Goal: Answer question/provide support

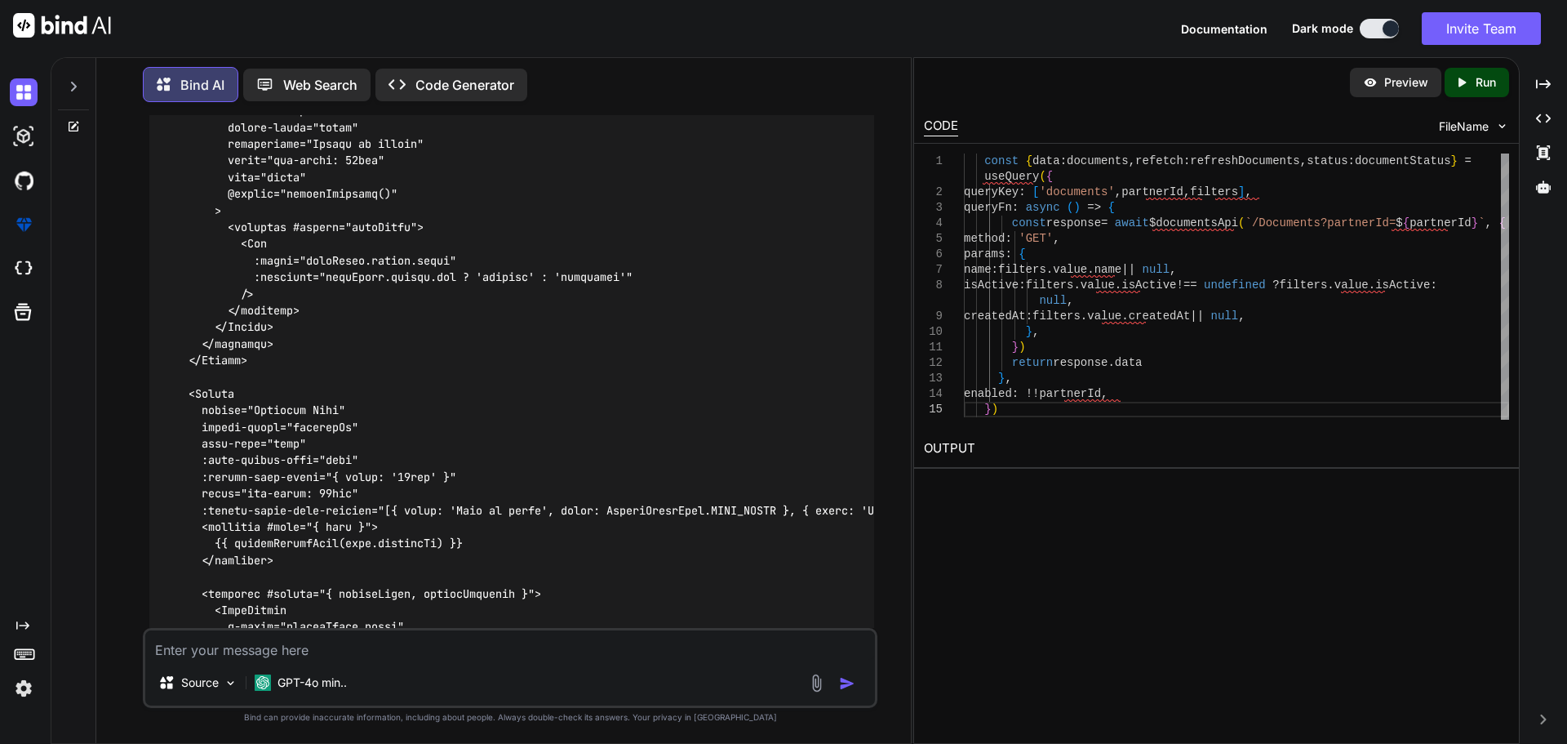
scroll to position [28281, 0]
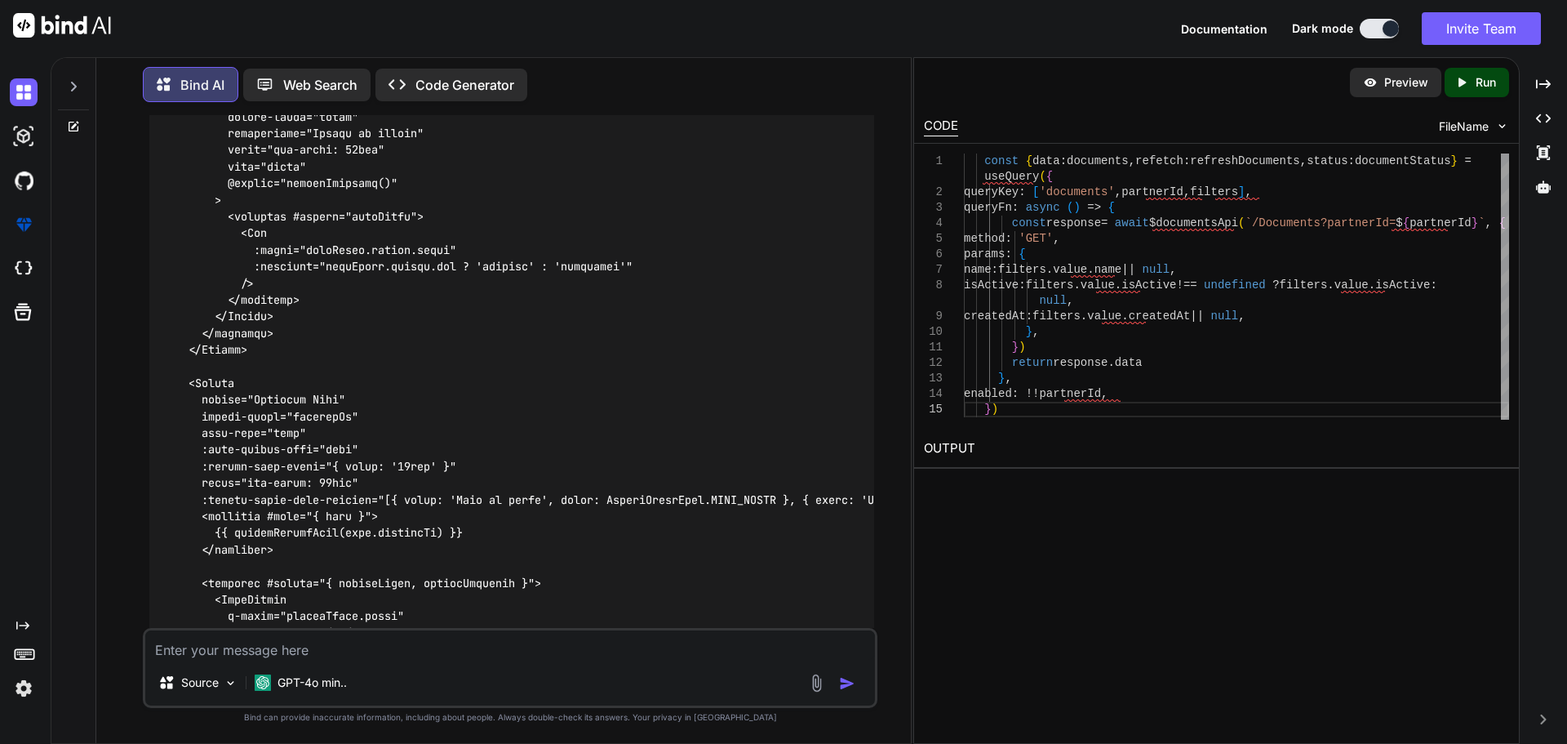
drag, startPoint x: 300, startPoint y: 642, endPoint x: 293, endPoint y: 637, distance: 9.3
click at [300, 643] on textarea at bounding box center [510, 644] width 730 height 29
click at [281, 653] on textarea "given this" at bounding box center [510, 644] width 730 height 29
paste textarea "C:\nova\Osiris.Nova.Internal.UI\pages\settings\feature-flags.vue"
click at [664, 650] on textarea "given this C:\nova\Osiris.Nova.Internal.UI\pages\settings\feature-flags.vue" at bounding box center [510, 644] width 730 height 29
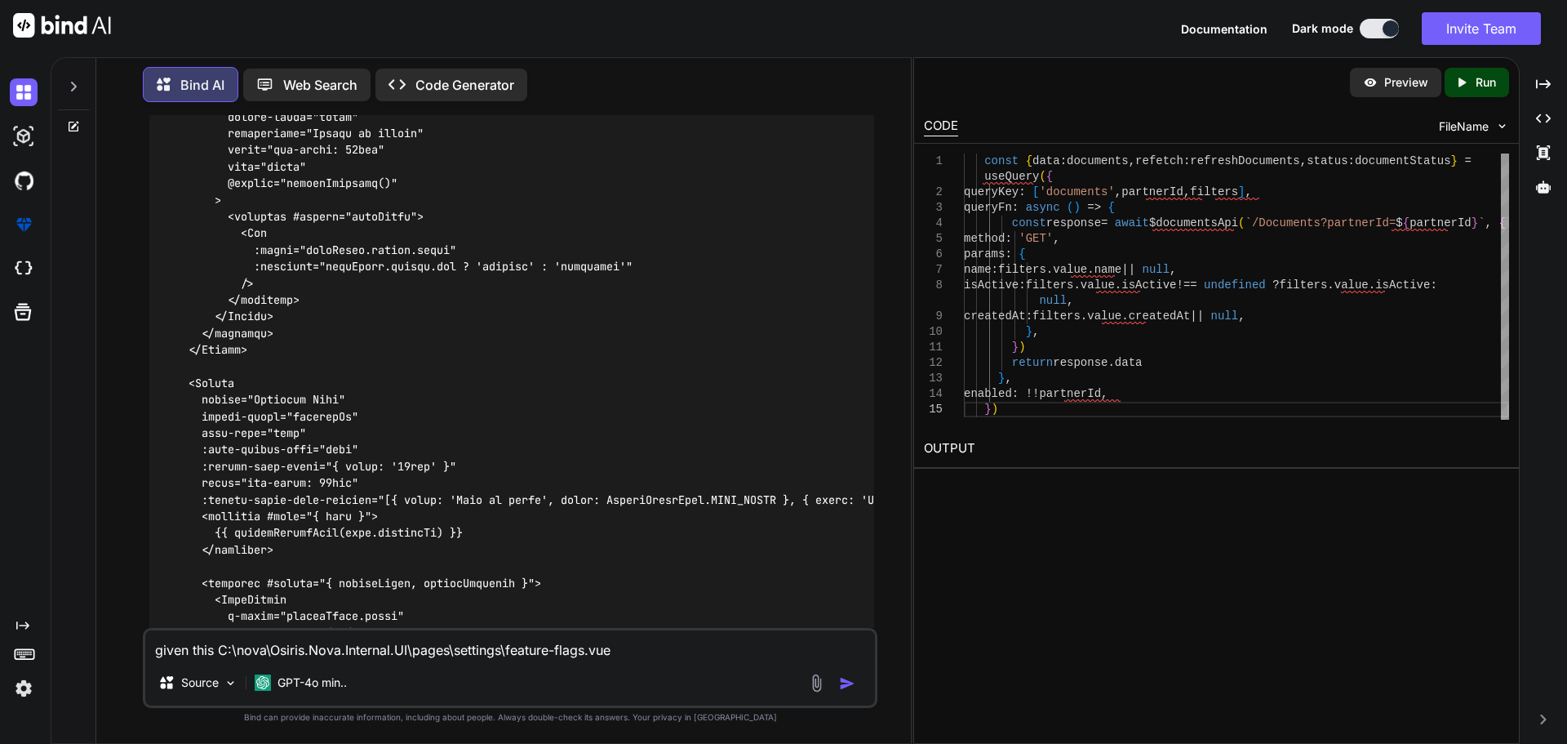
paste textarea "<script setup lang="ts"> import type { ColumnProps } from '#shared/types/base' …"
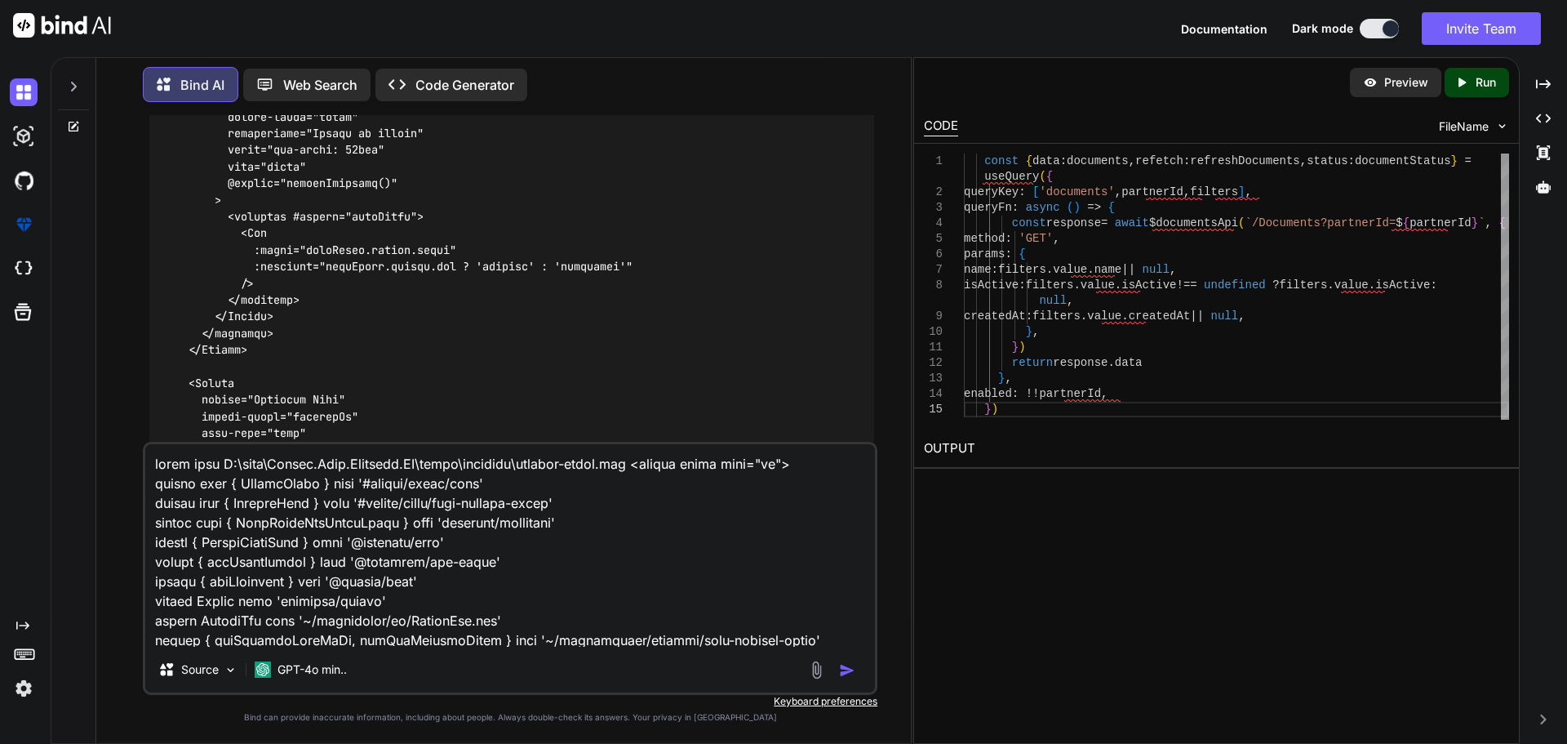
scroll to position [3646, 0]
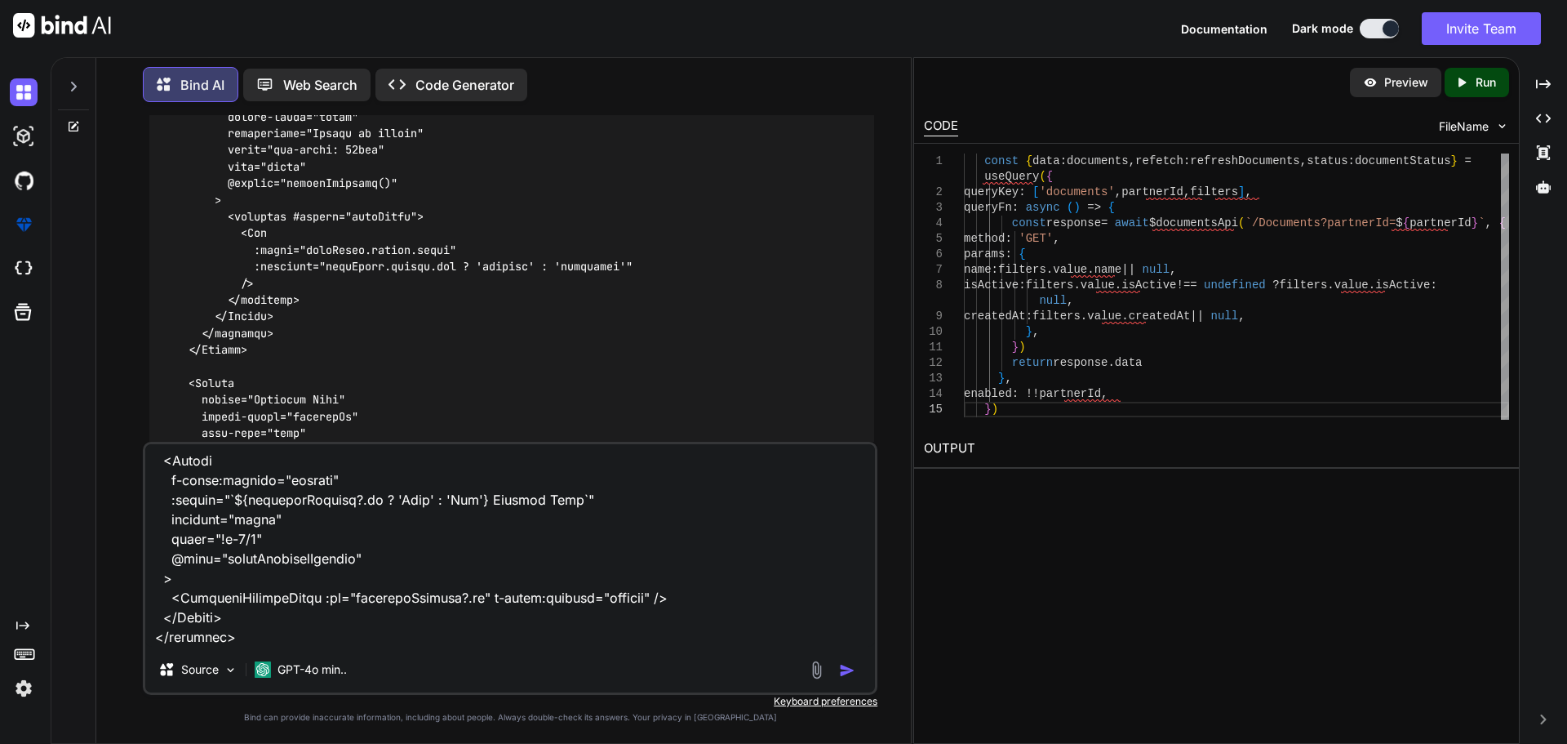
click at [267, 625] on textarea at bounding box center [510, 545] width 730 height 202
click at [389, 624] on textarea at bounding box center [510, 545] width 730 height 202
click at [495, 619] on textarea at bounding box center [510, 545] width 730 height 202
click at [530, 618] on textarea at bounding box center [510, 545] width 730 height 202
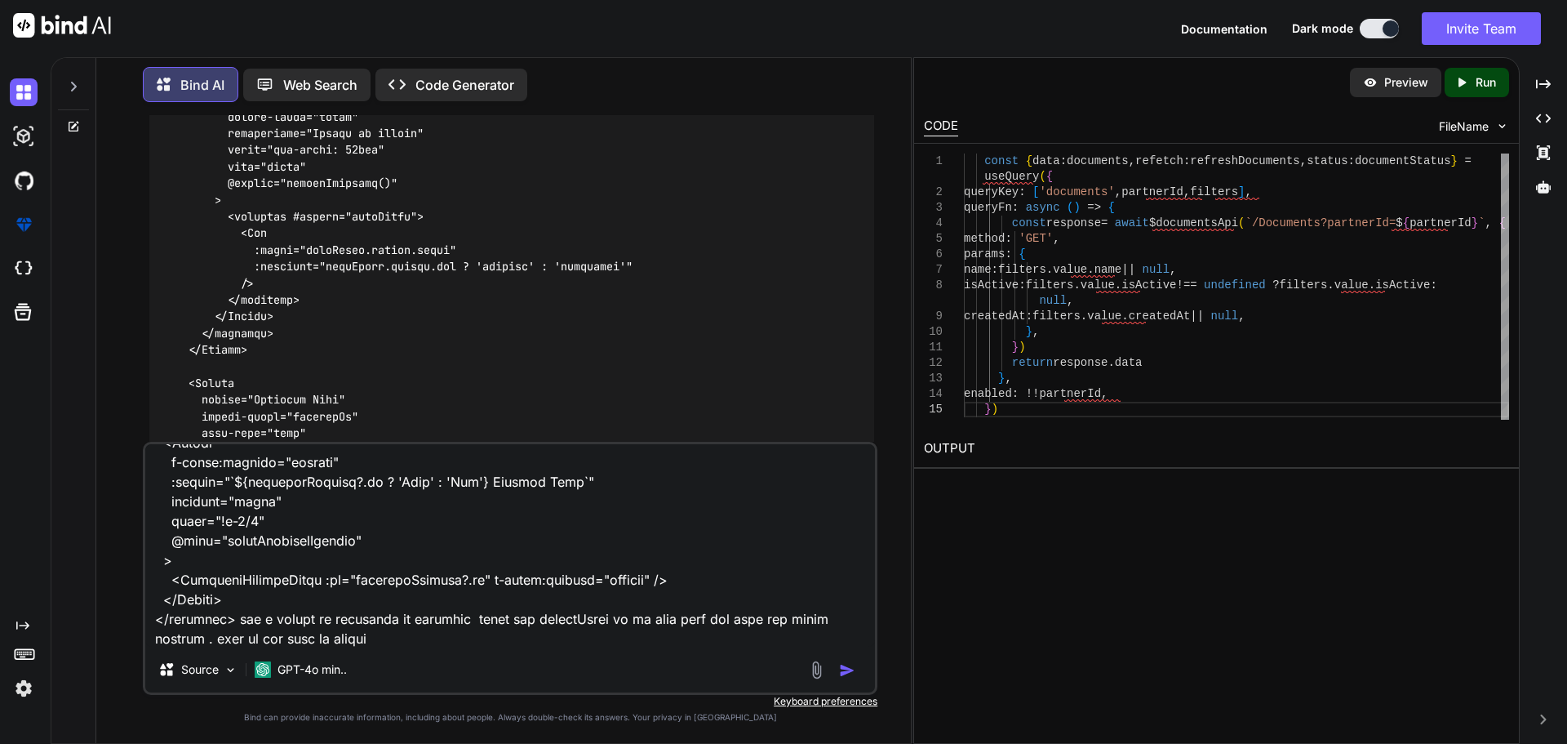
paste textarea "import type { Documents } from '#shared/types/nova-documents' import type { Nov…"
type textarea "given this C:\nova\Osiris.Nova.Internal.UI\pages\settings\feature-flags.vue <sc…"
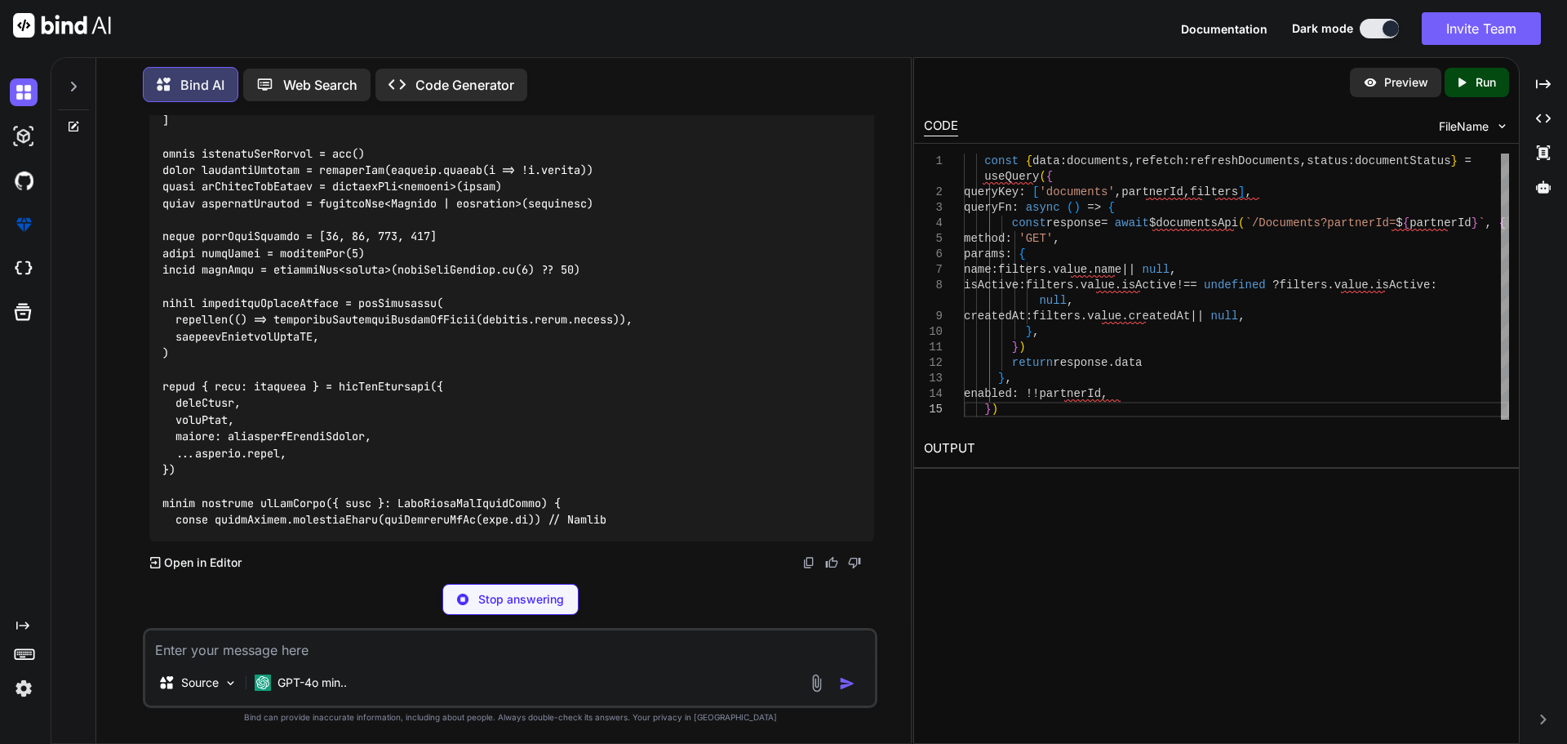
scroll to position [36823, 0]
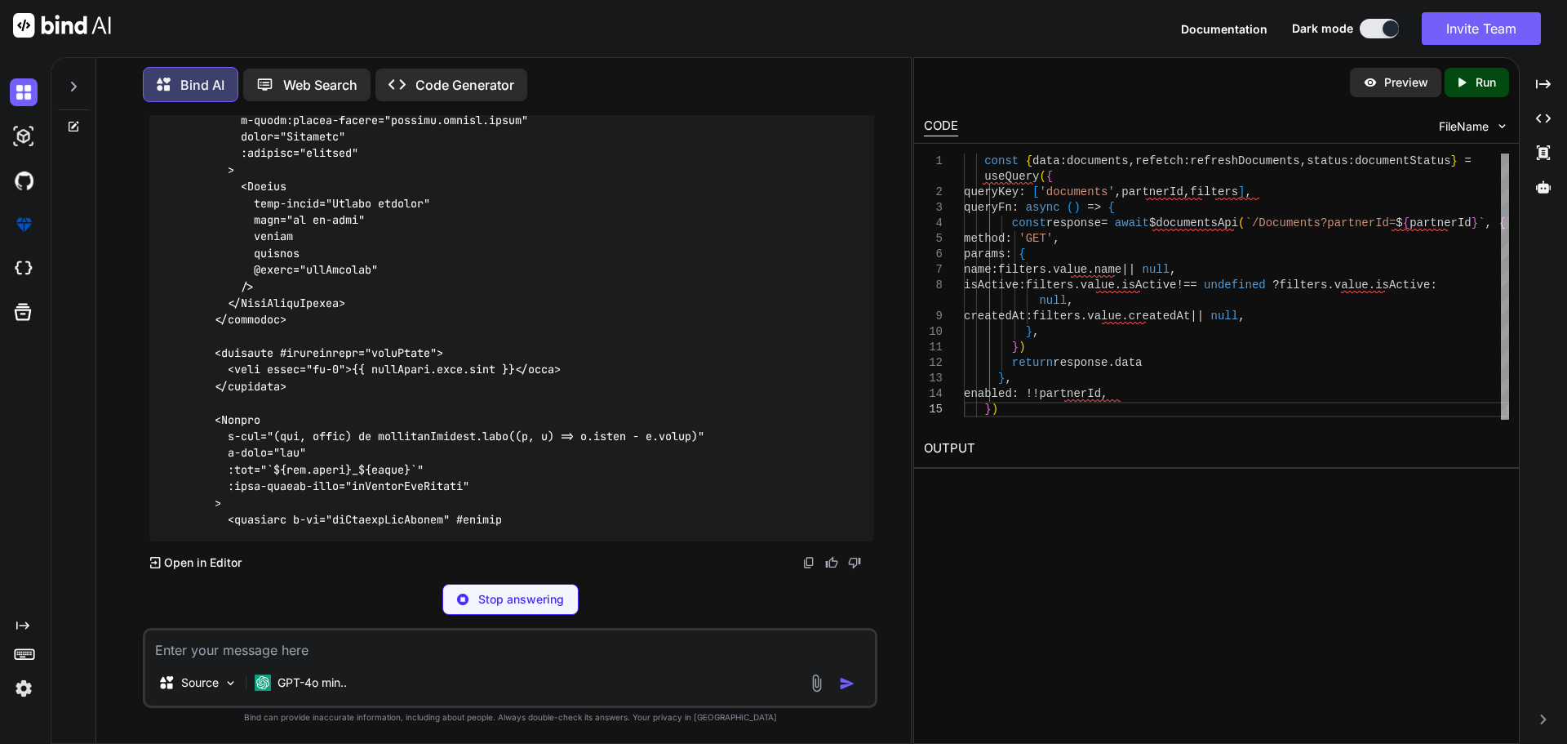
drag, startPoint x: 164, startPoint y: 168, endPoint x: 189, endPoint y: 545, distance: 378.0
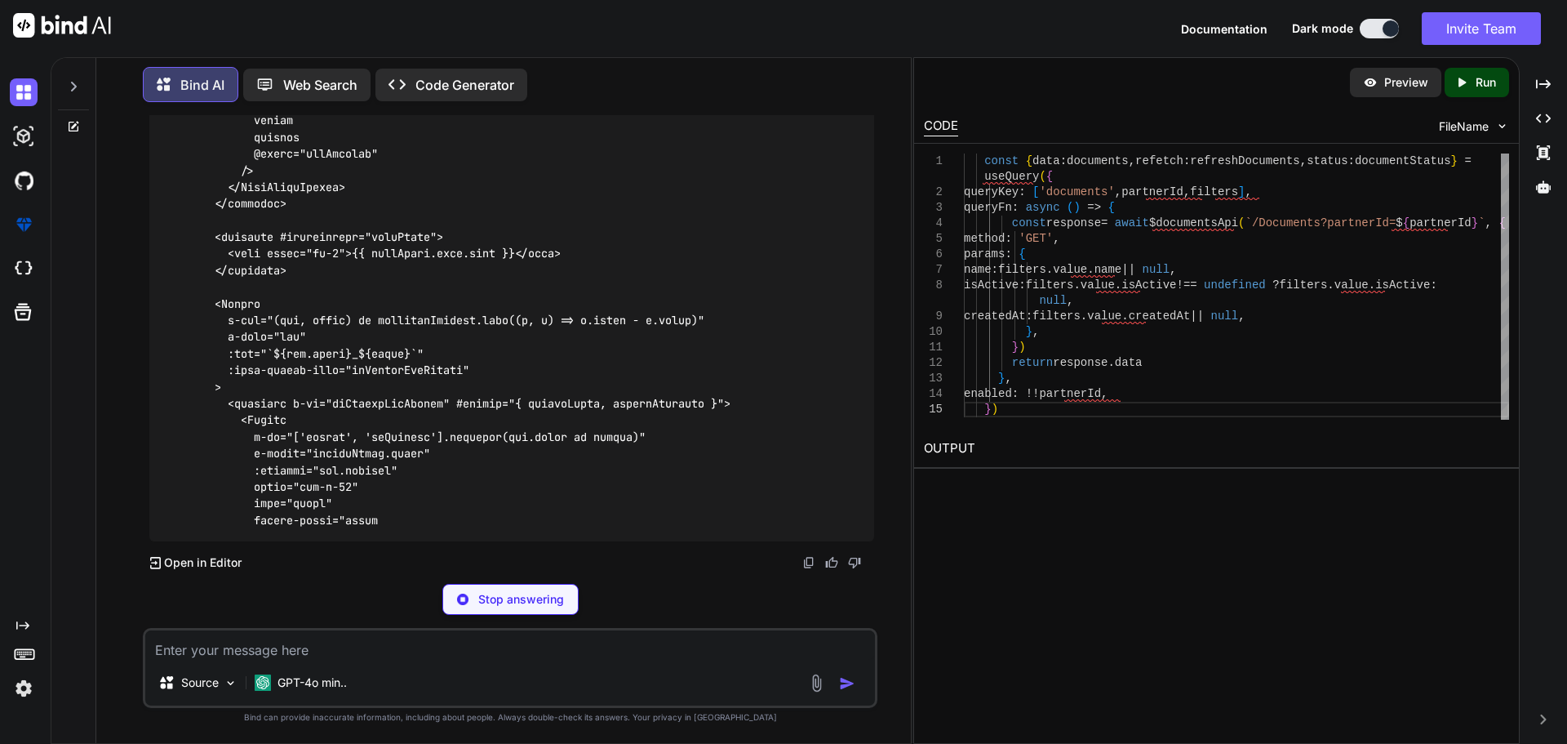
scroll to position [36496, 0]
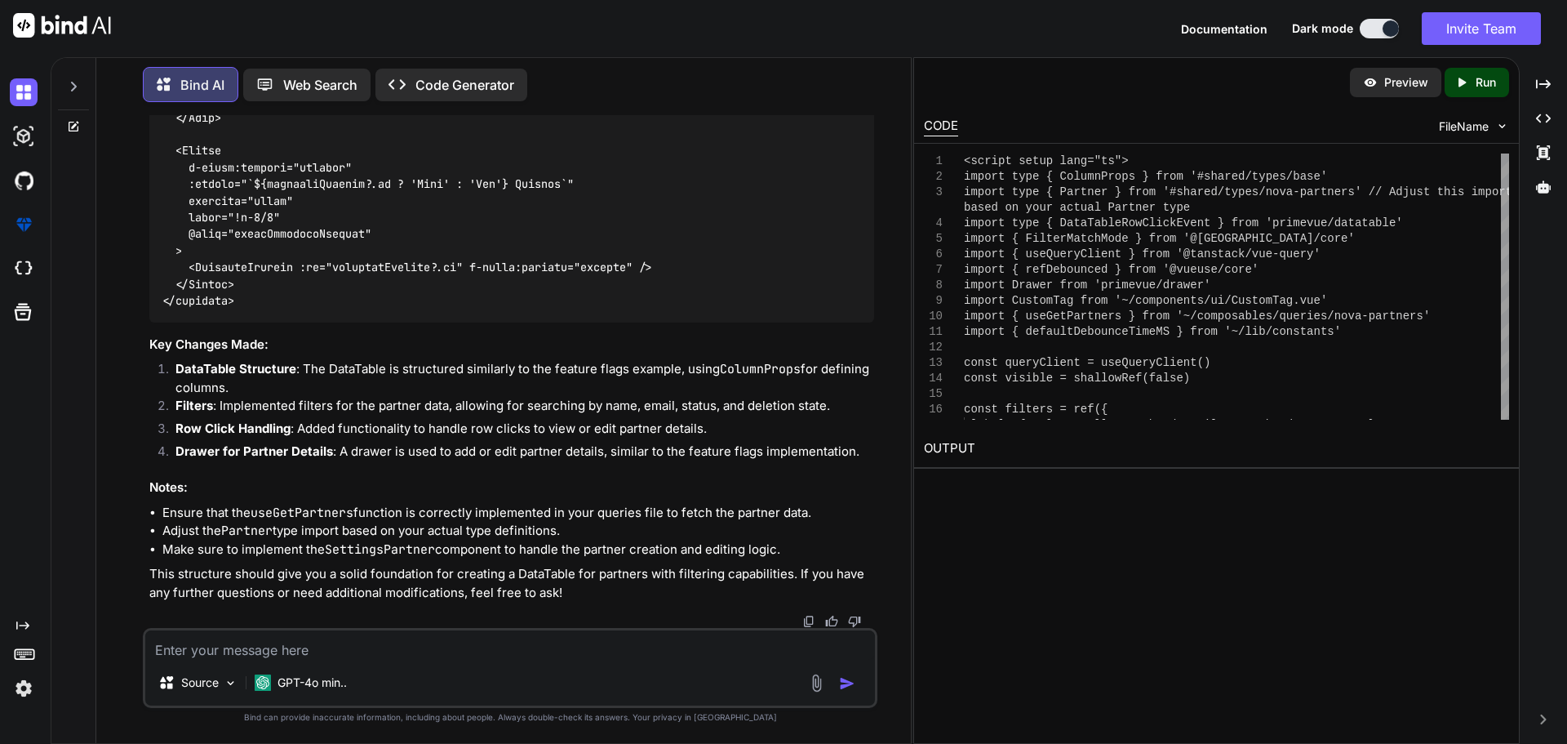
click at [271, 656] on textarea at bounding box center [510, 644] width 730 height 29
paste textarea "<script setup lang="ts"> import type { FileUploadSelectEvent } from 'primevue/f…"
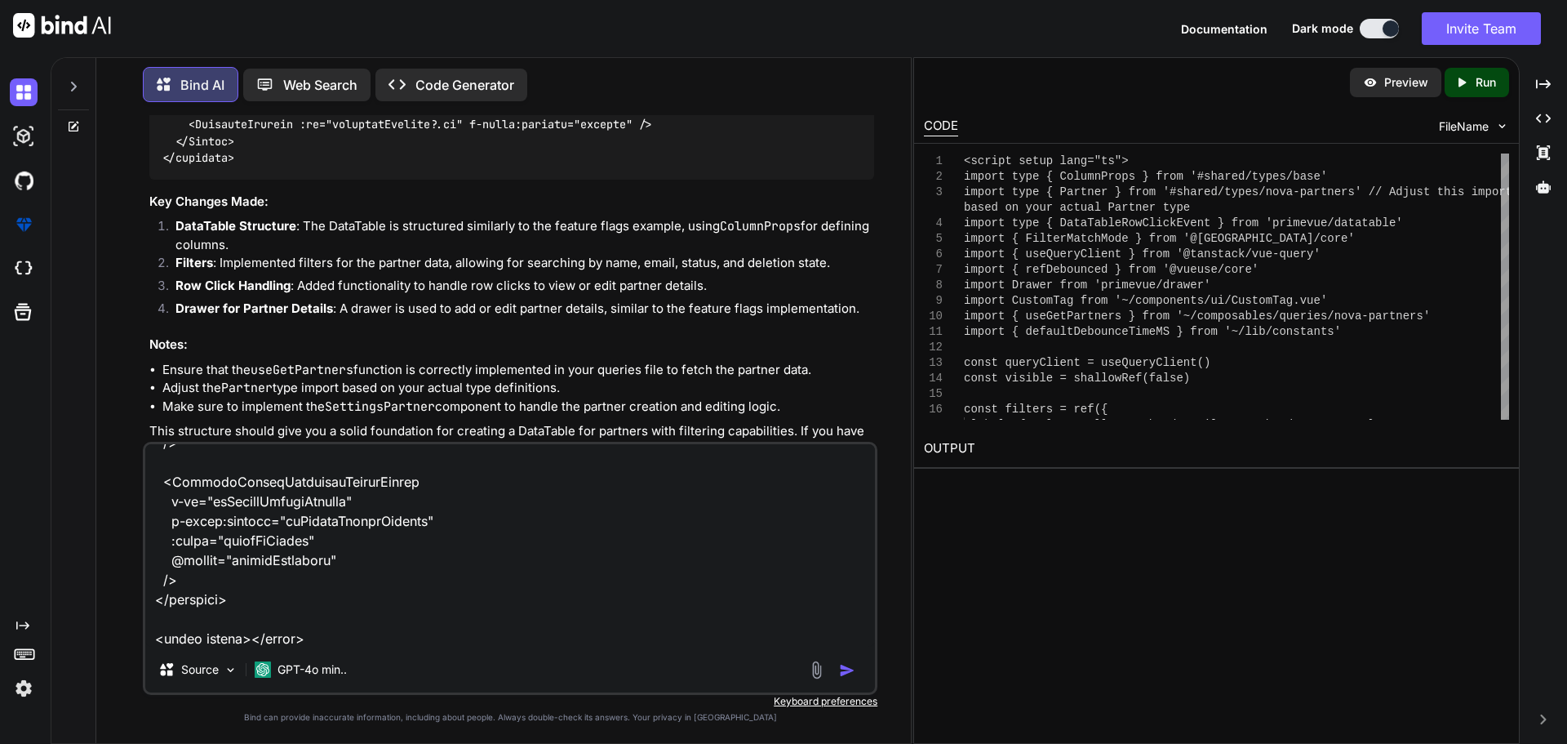
type textarea "sorry i am refering update this document data table <script setup lang="ts"> im…"
click at [844, 669] on img "button" at bounding box center [847, 670] width 16 height 16
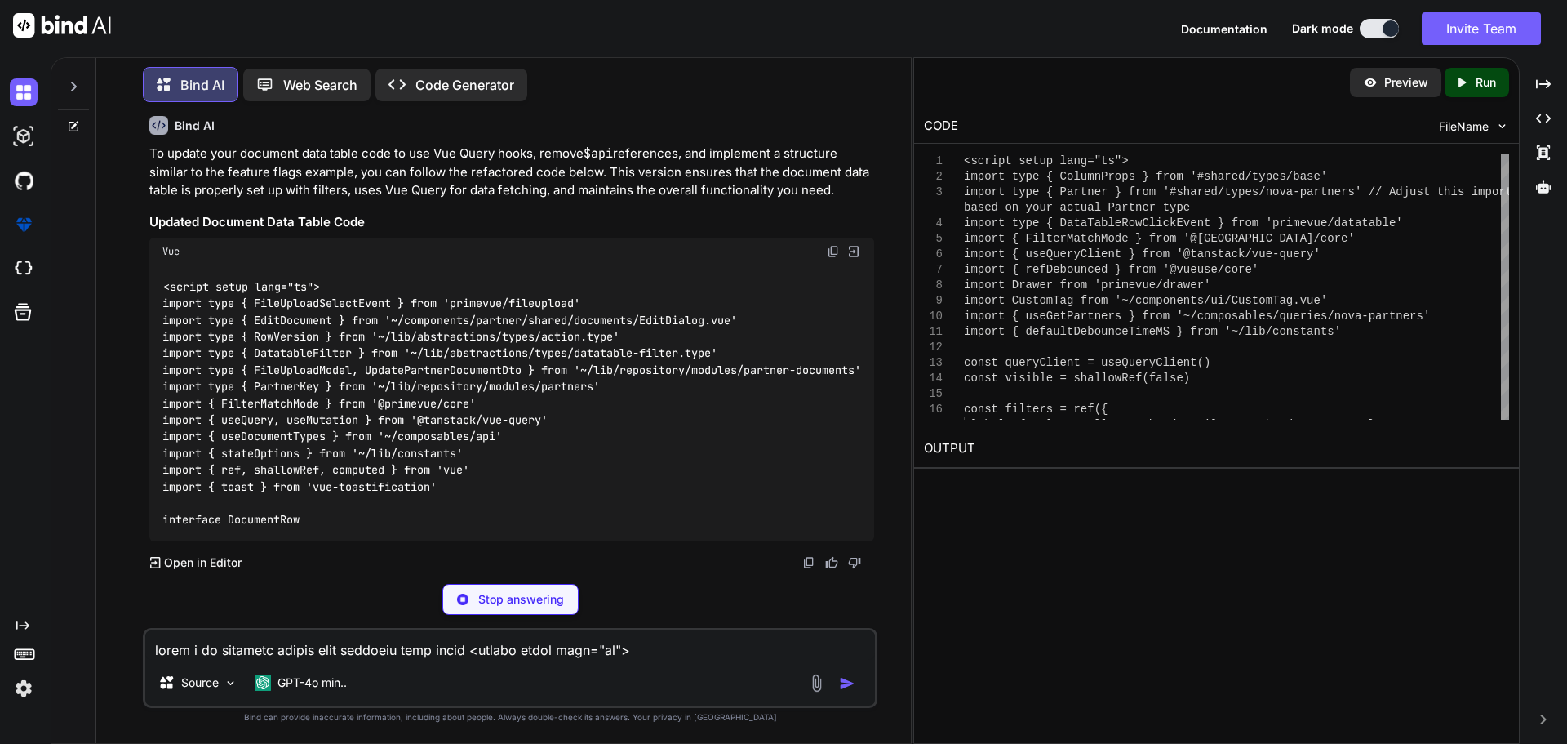
scroll to position [41920, 0]
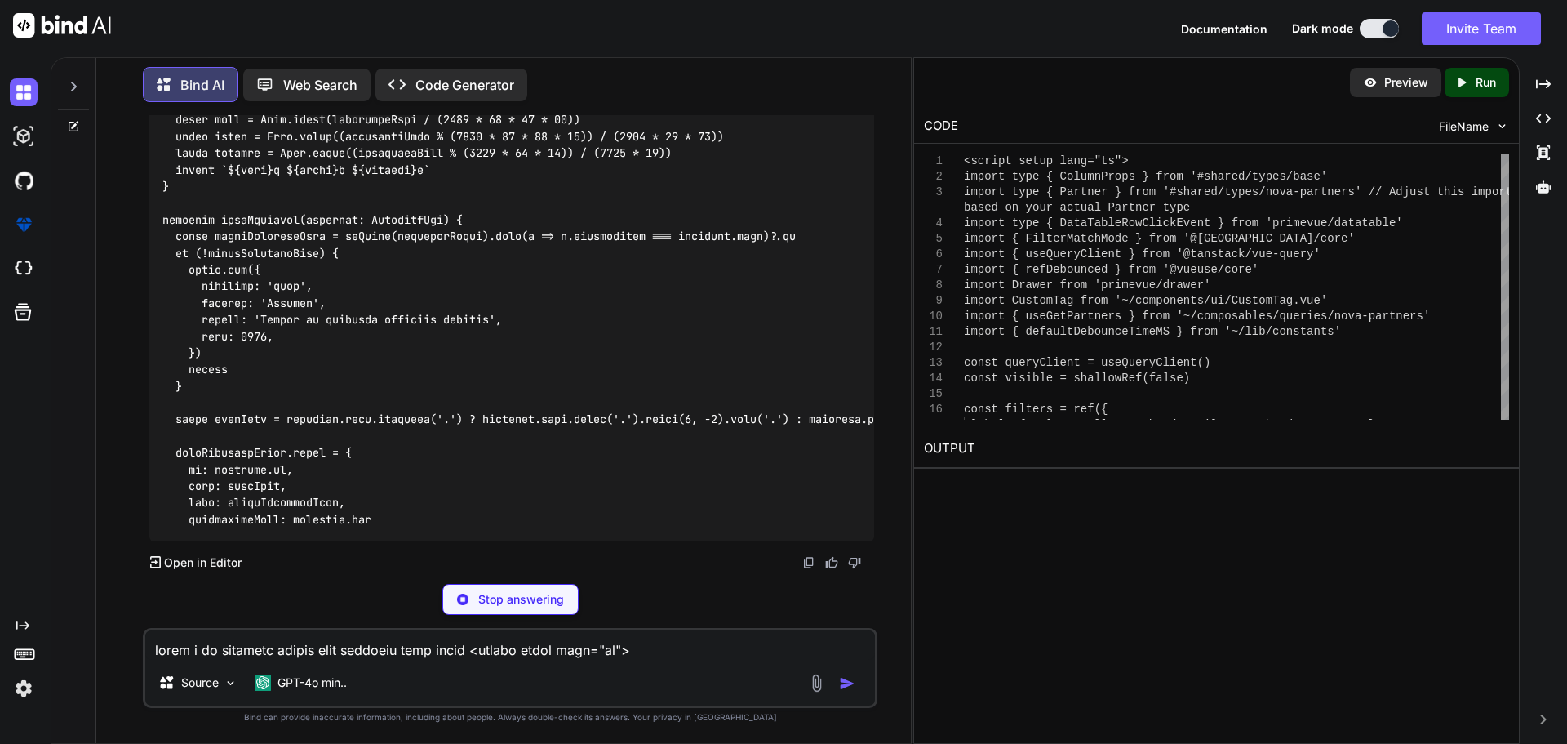
click at [332, 651] on textarea at bounding box center [510, 644] width 730 height 29
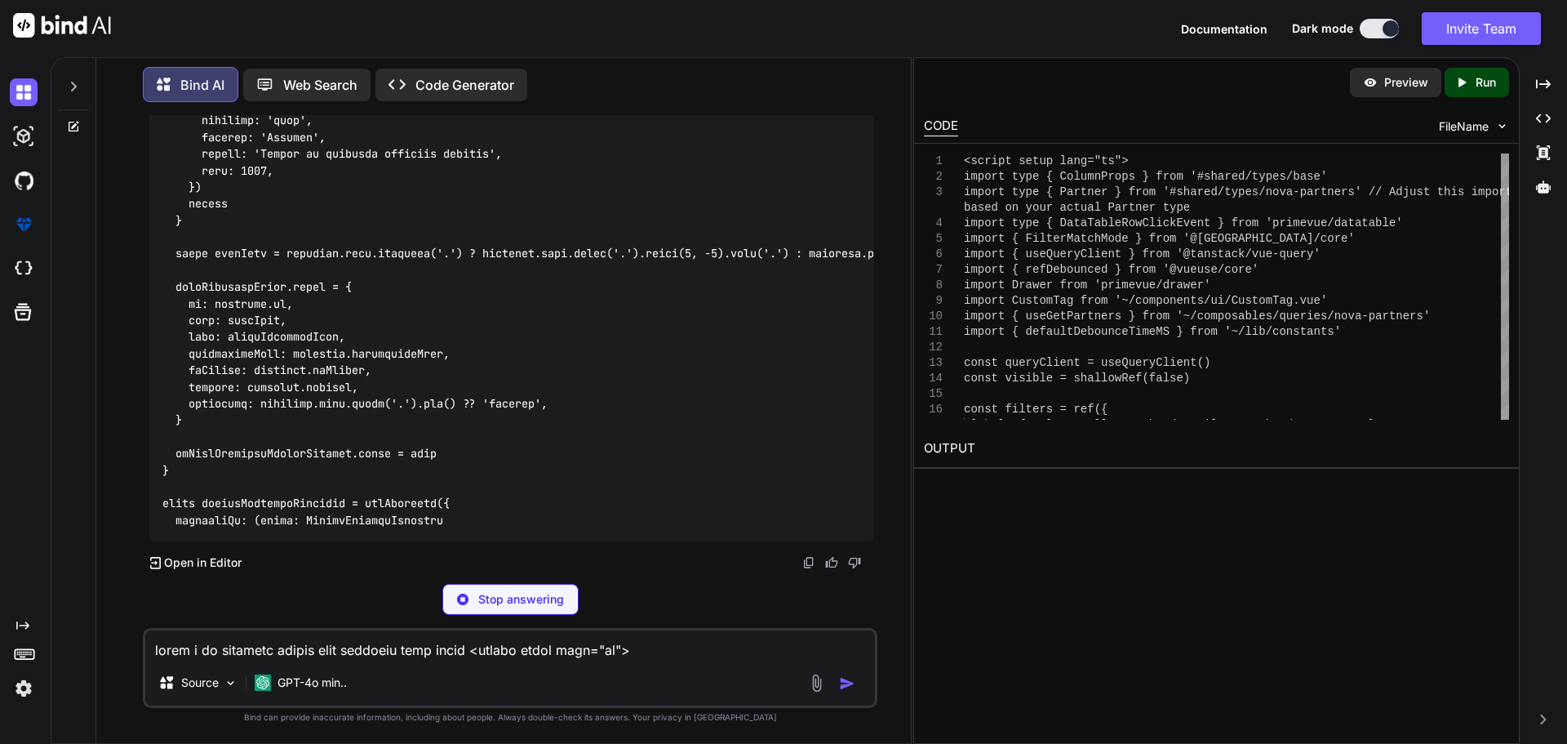
click at [513, 596] on p "Stop answering" at bounding box center [521, 599] width 86 height 16
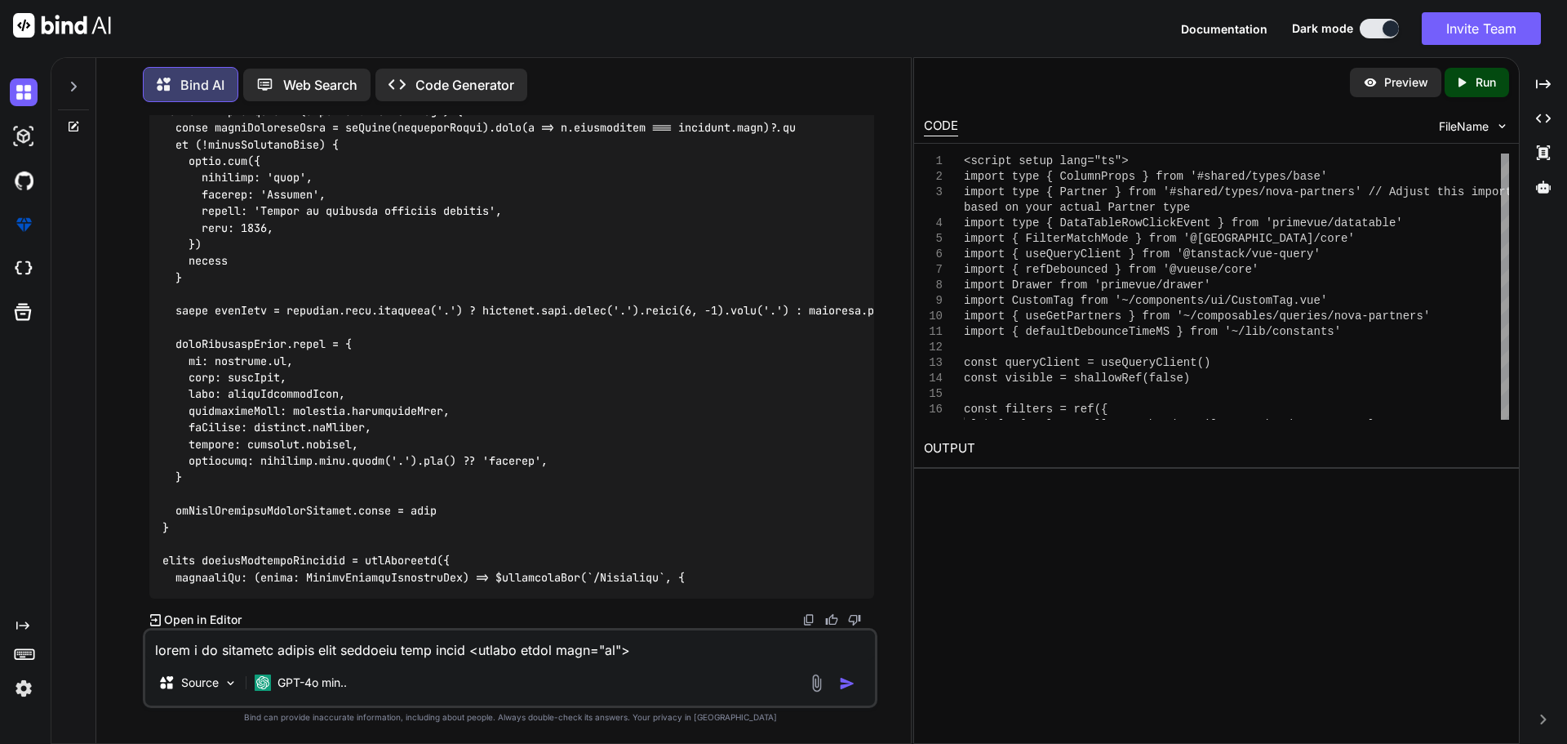
click at [371, 648] on textarea at bounding box center [510, 644] width 730 height 29
paste textarea "ColumnProps"
drag, startPoint x: 435, startPoint y: 389, endPoint x: 354, endPoint y: 404, distance: 82.1
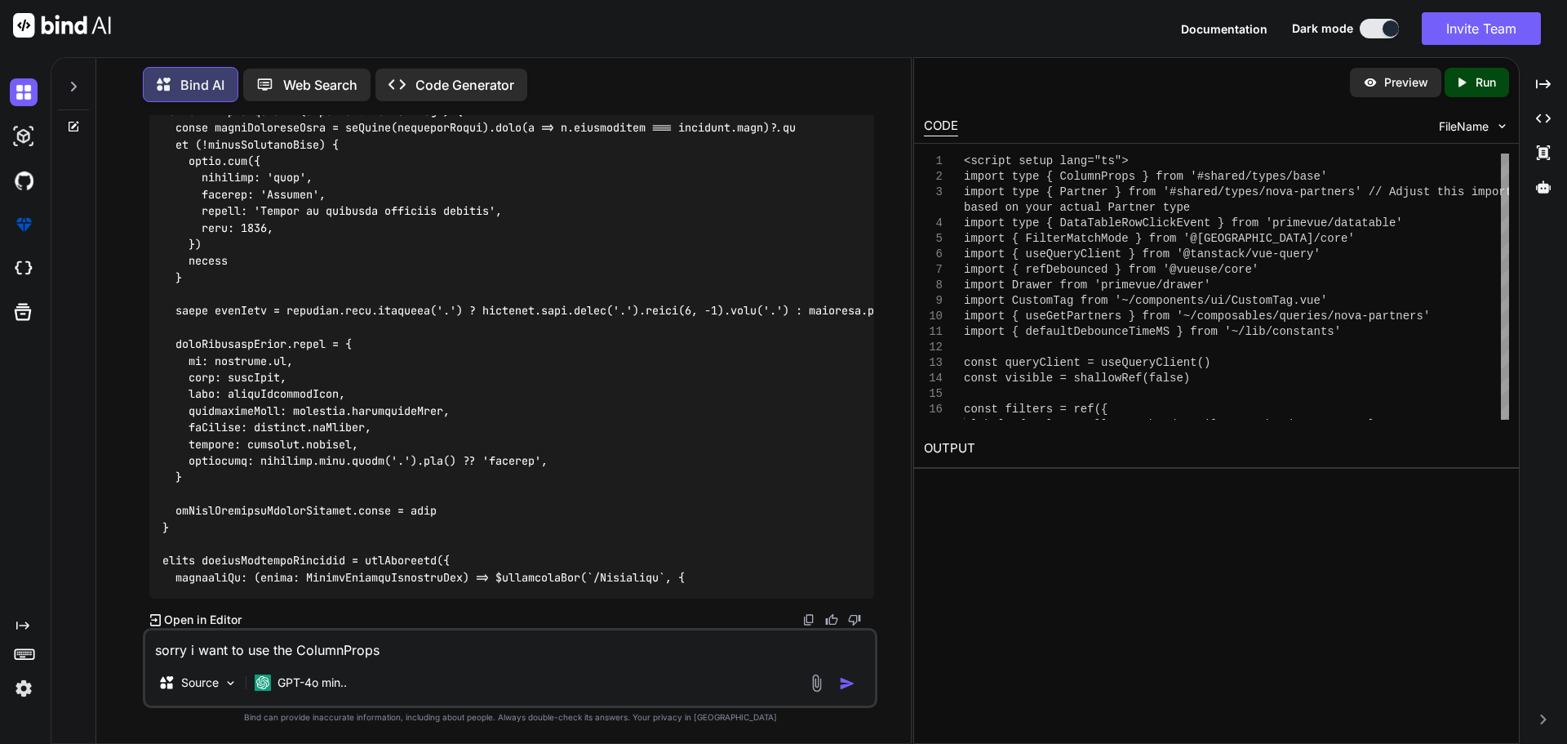
drag, startPoint x: 435, startPoint y: 386, endPoint x: 829, endPoint y: 422, distance: 395.1
copy p "Vue Query hooks, remove $api references, and implement a structure similar to t…"
click at [388, 659] on textarea "sorry i want to use the ColumnProps" at bounding box center [510, 644] width 730 height 29
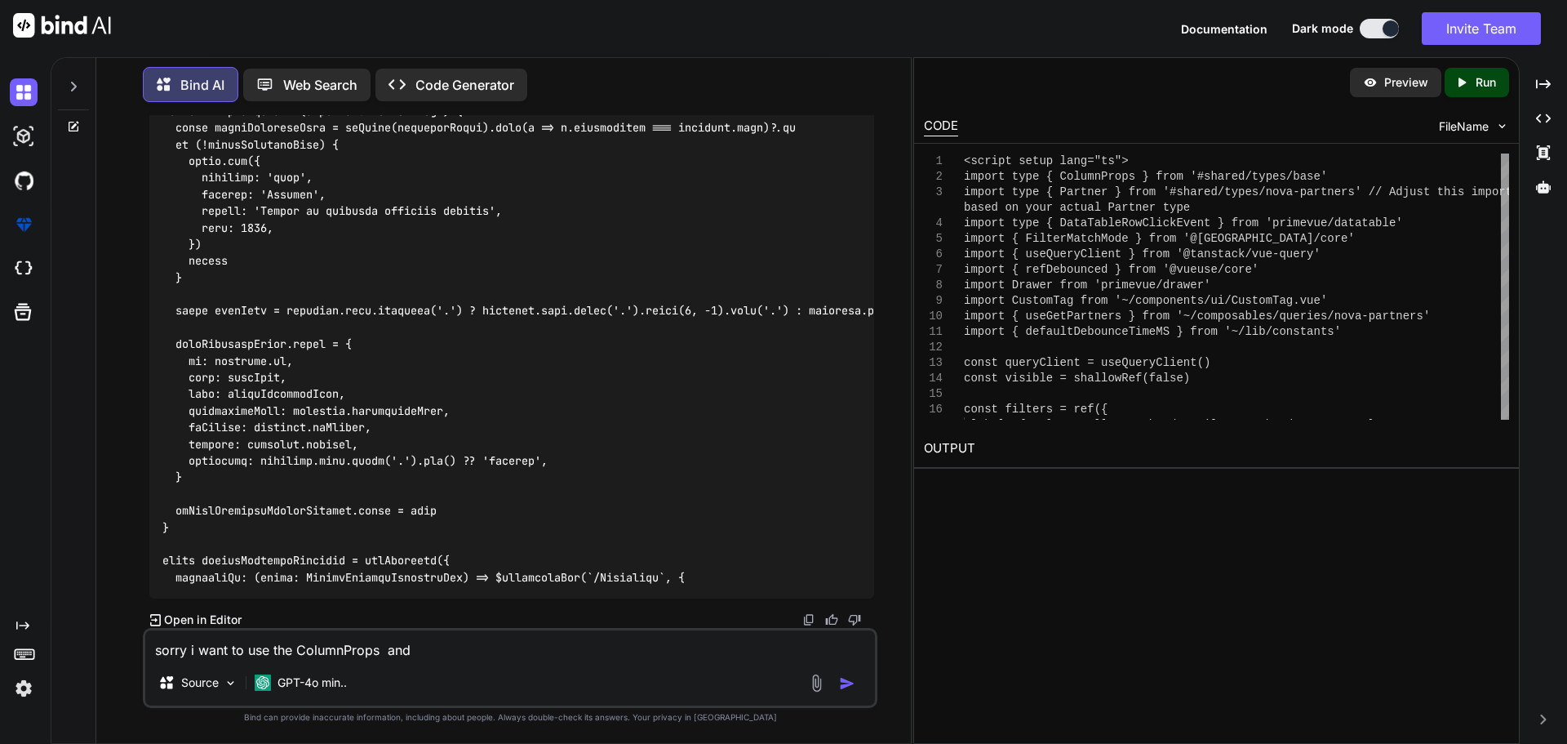
paste textarea "Vue Query hooks, remove $api references, and implement a structure similar to t…"
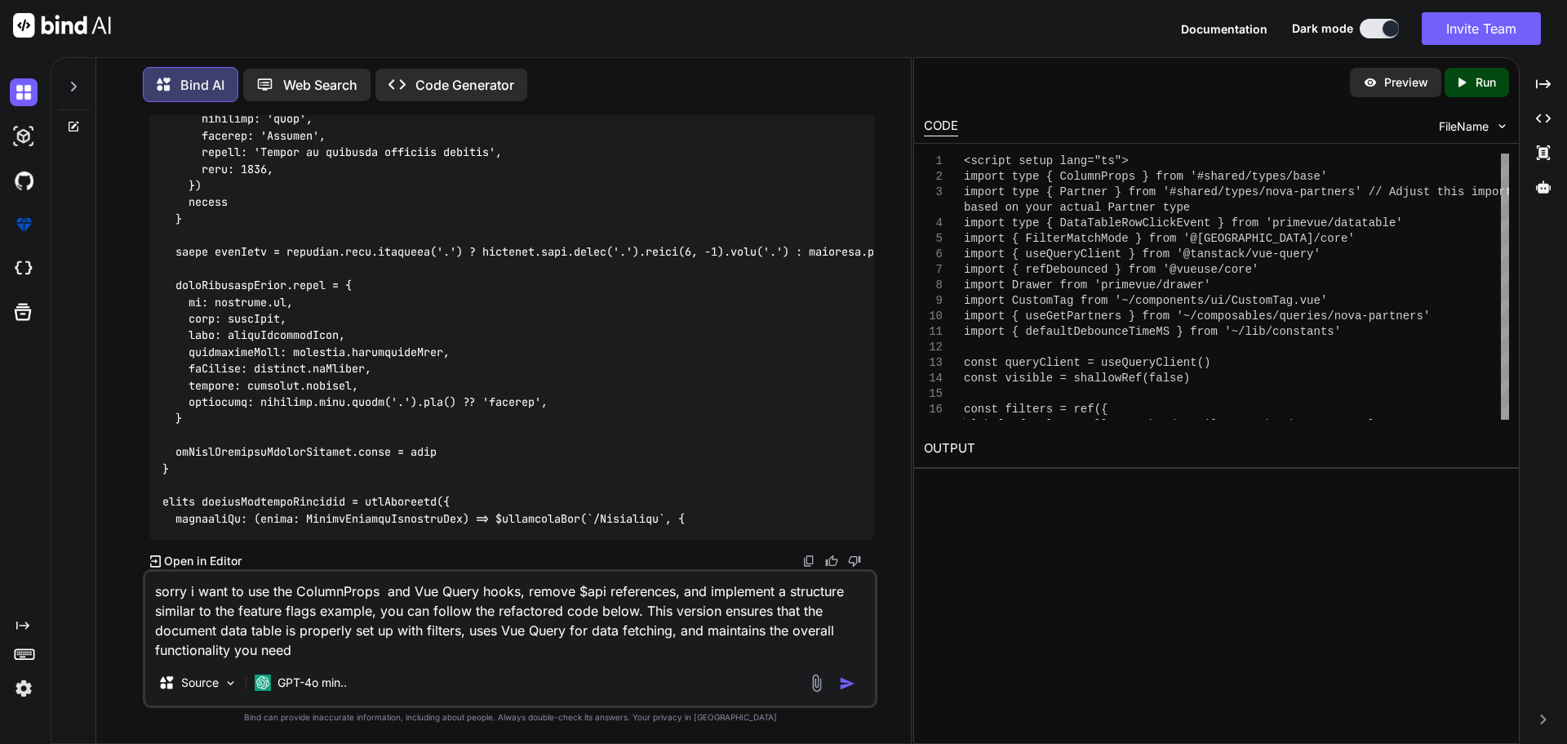
drag, startPoint x: 237, startPoint y: 654, endPoint x: 262, endPoint y: 653, distance: 25.3
click at [262, 653] on textarea "sorry i want to use the ColumnProps and Vue Query hooks, remove $api references…" at bounding box center [510, 615] width 730 height 88
click at [270, 651] on textarea "sorry i want to use the ColumnProps and Vue Query hooks, remove $api references…" at bounding box center [510, 615] width 730 height 88
click at [345, 652] on textarea "sorry i want to use the ColumnProps and Vue Query hooks, remove $api references…" at bounding box center [510, 615] width 730 height 88
paste textarea "<script setup lang="ts"> import type { FileUploadSelectEvent } from 'primevue/f…"
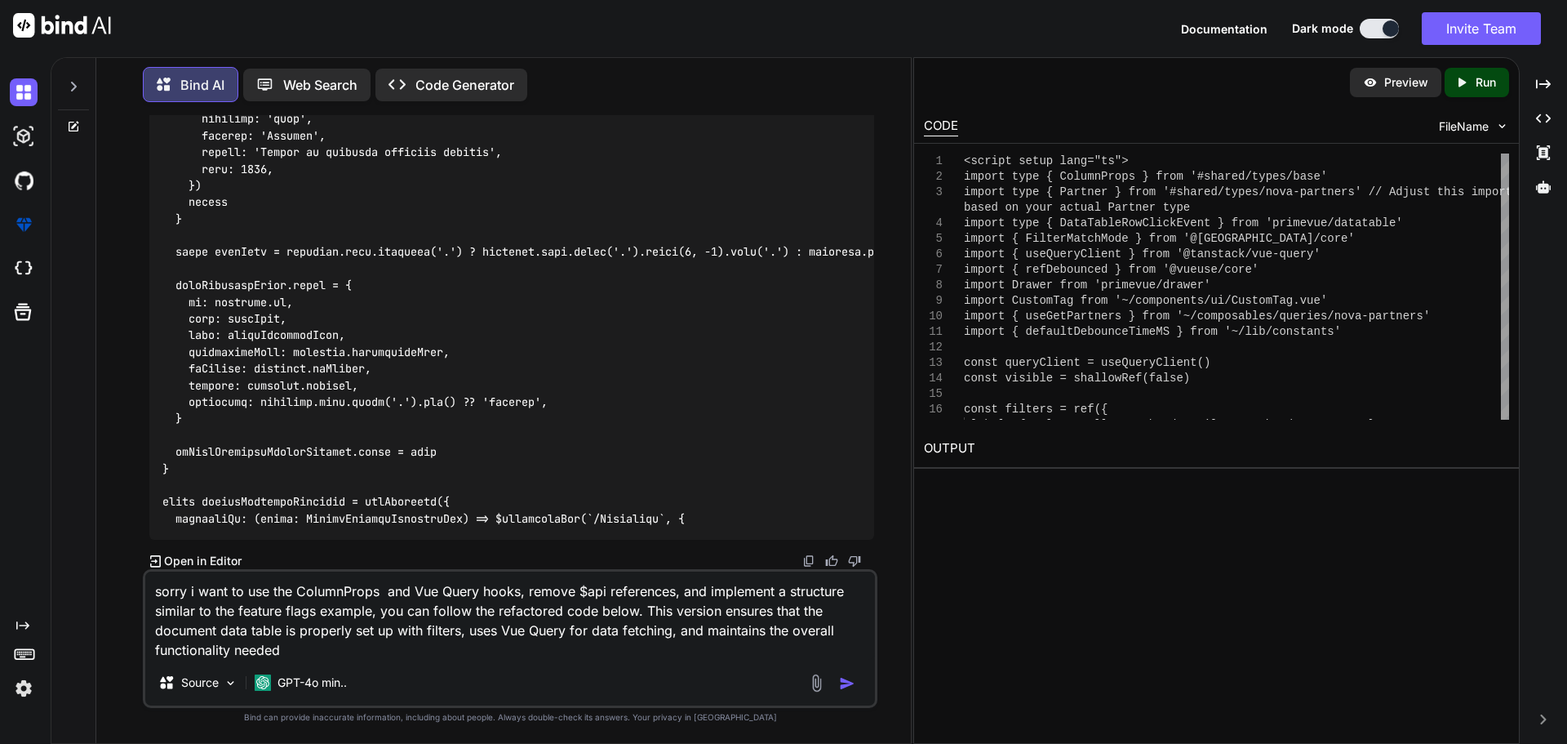
type textarea "sorry i want to use the ColumnProps and Vue Query hooks, remove $api references…"
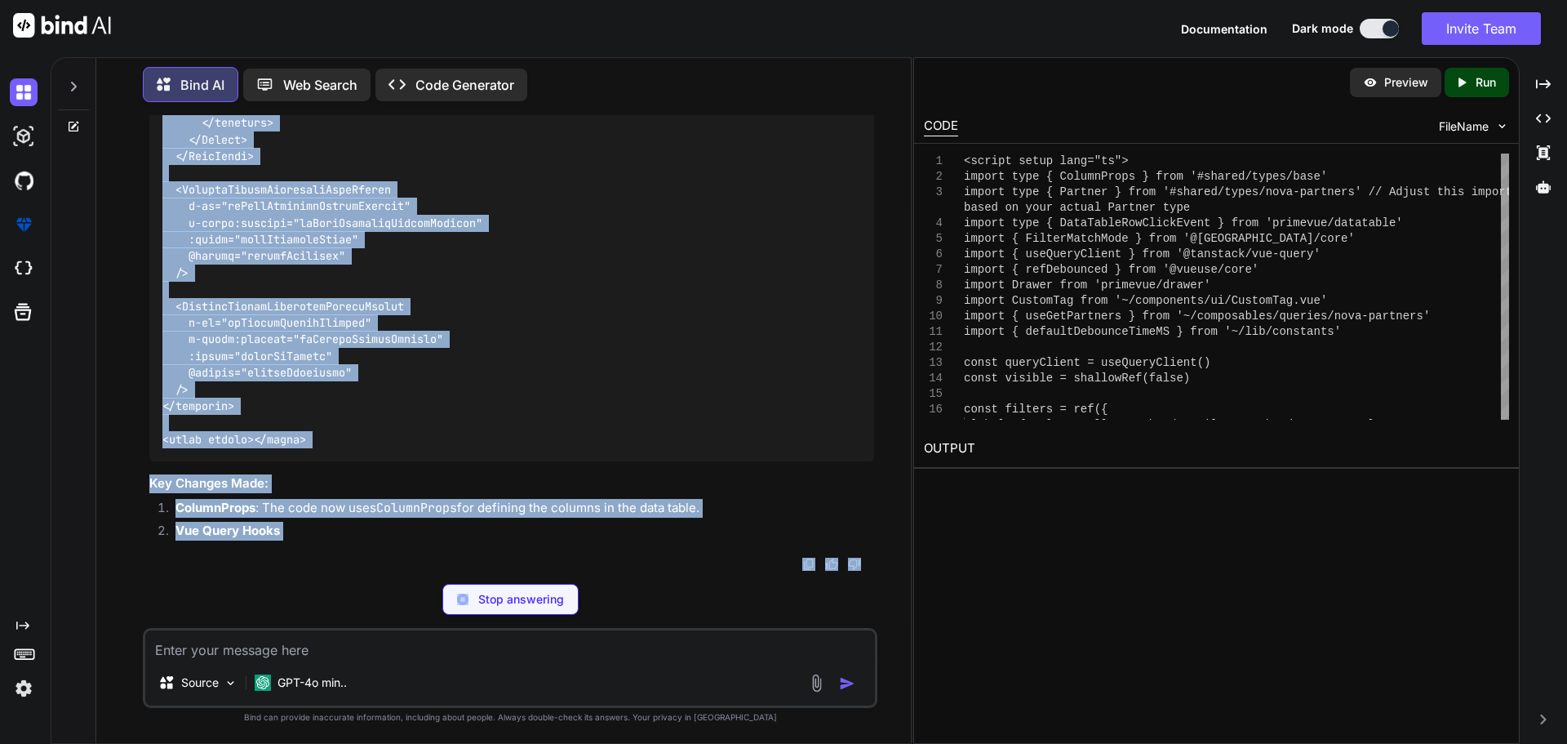
scroll to position [51642, 0]
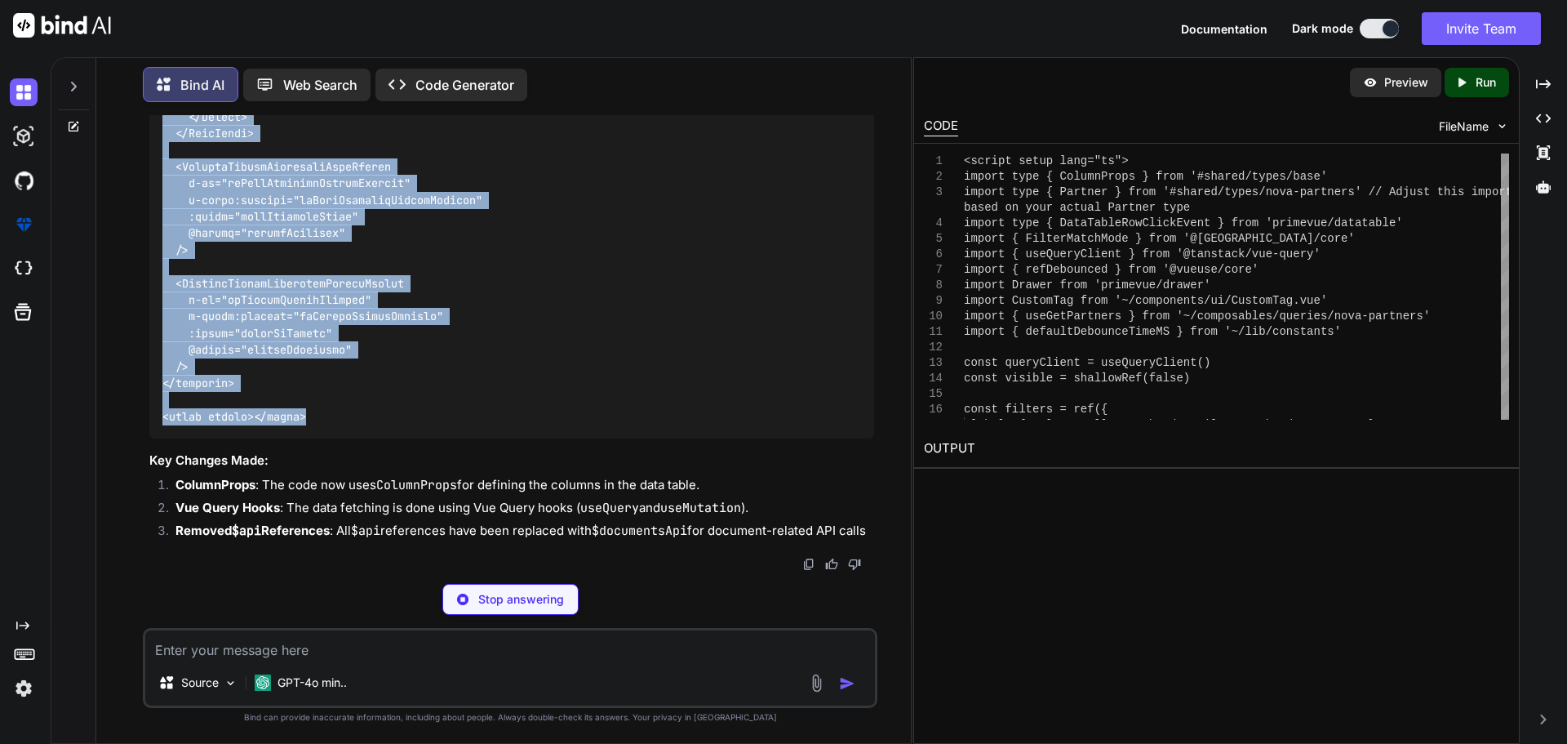
drag, startPoint x: 167, startPoint y: 233, endPoint x: 324, endPoint y: 432, distance: 253.3
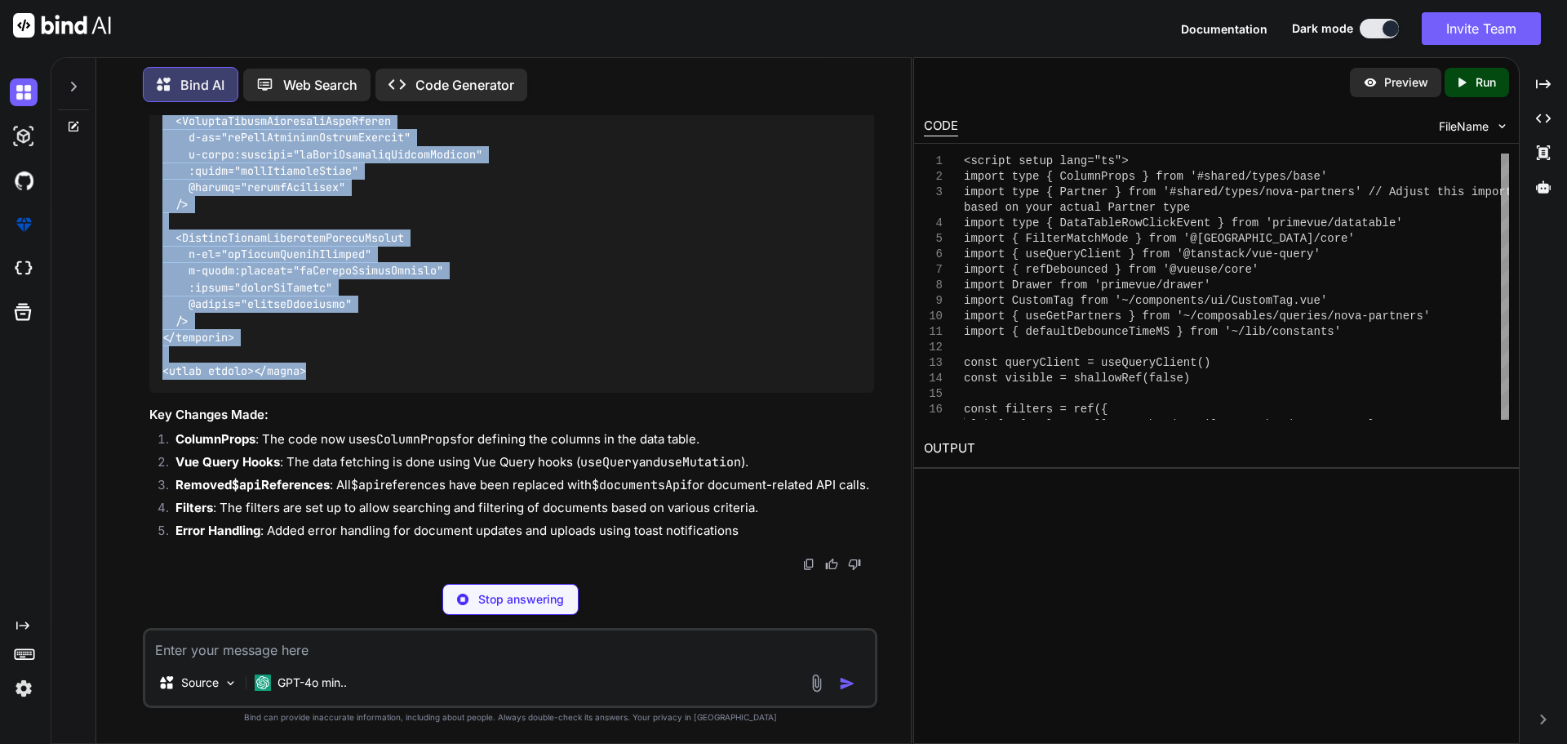
copy code "<script setup lang="ts"> import type { ColumnProps } from '#shared/types/base' …"
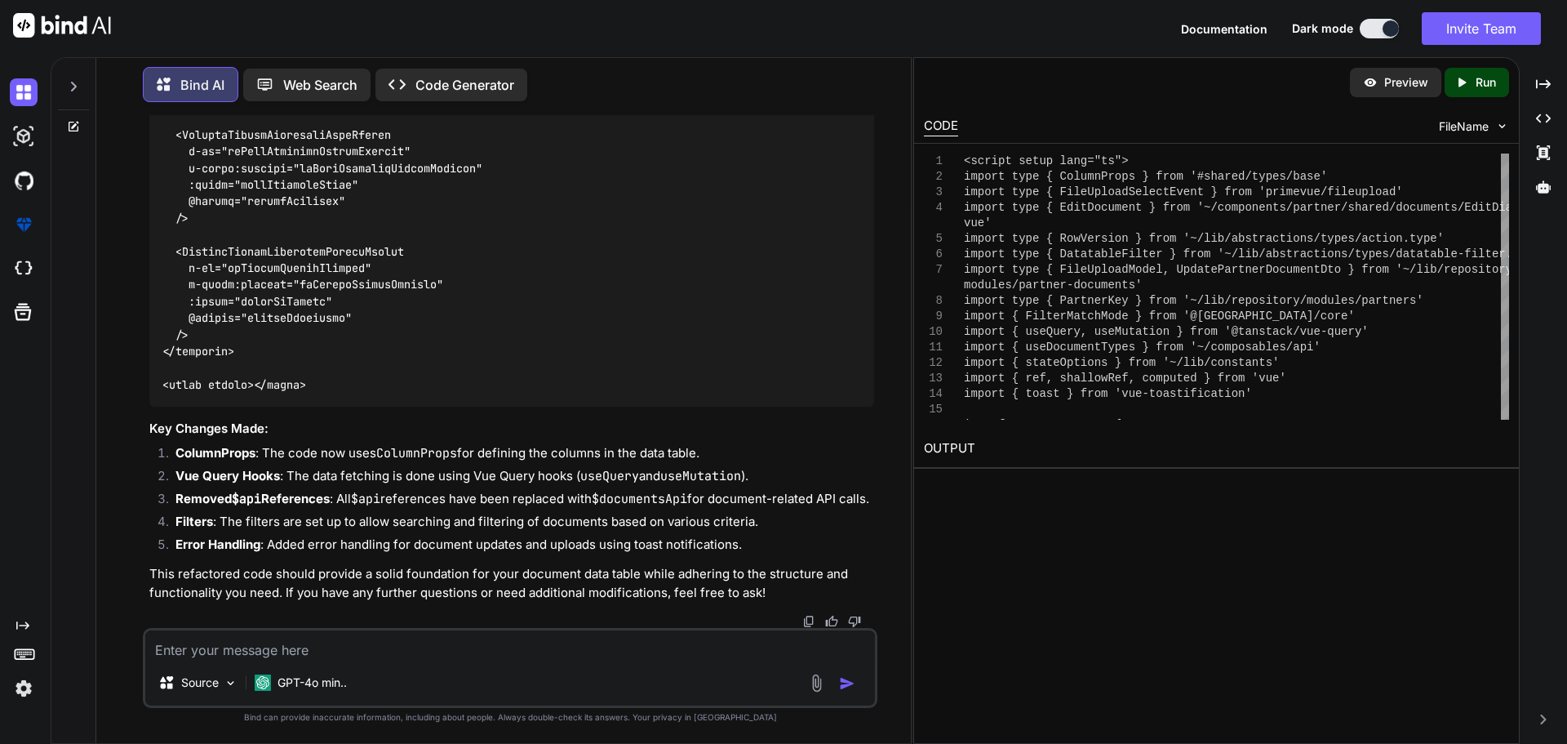
click at [357, 657] on textarea at bounding box center [510, 644] width 730 height 29
click at [268, 639] on textarea at bounding box center [510, 644] width 730 height 29
drag, startPoint x: 188, startPoint y: 645, endPoint x: 170, endPoint y: 641, distance: 18.4
click at [189, 645] on textarea at bounding box center [510, 644] width 730 height 29
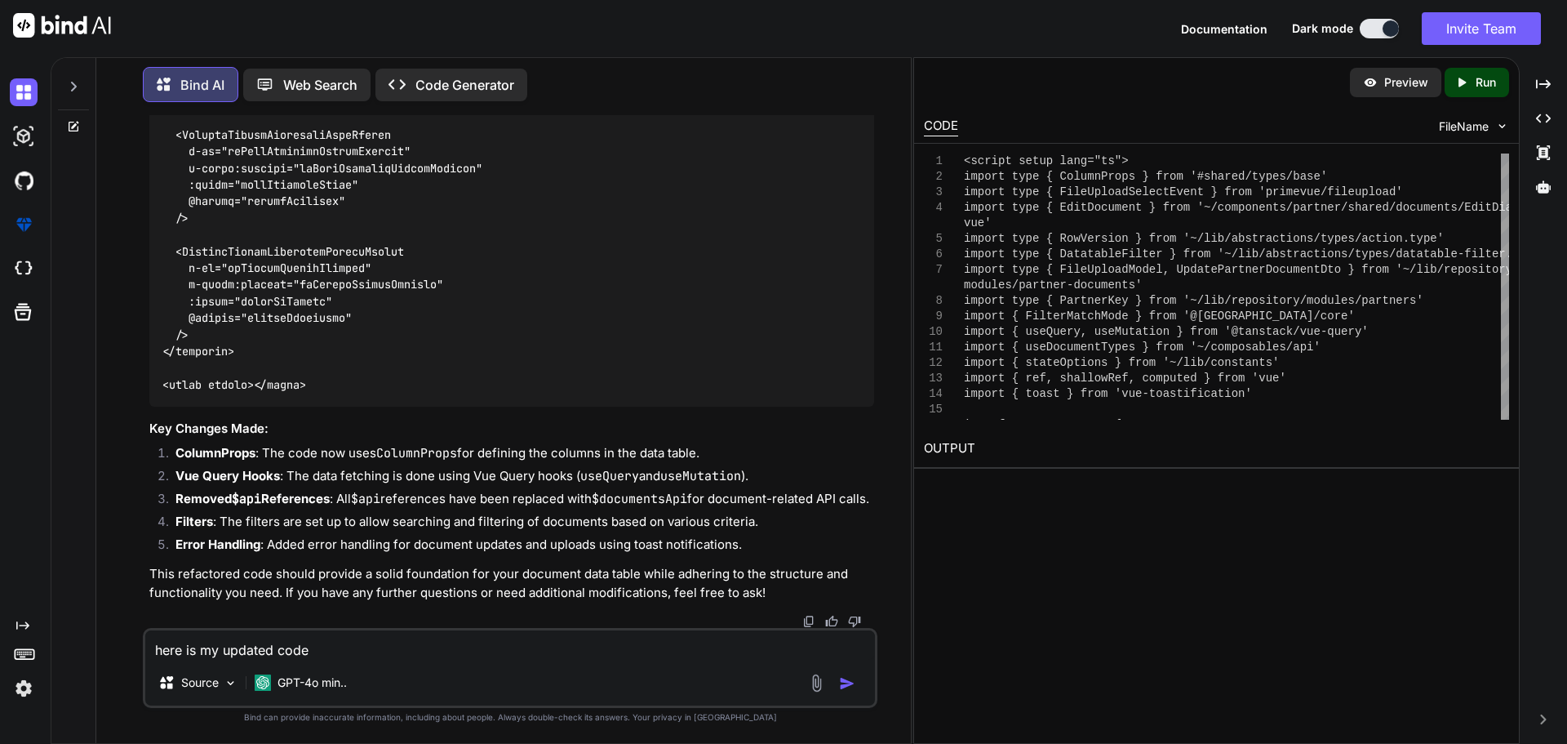
paste textarea "<script setup lang="ts"> import type { ColumnProps } from '#shared/types/base' …"
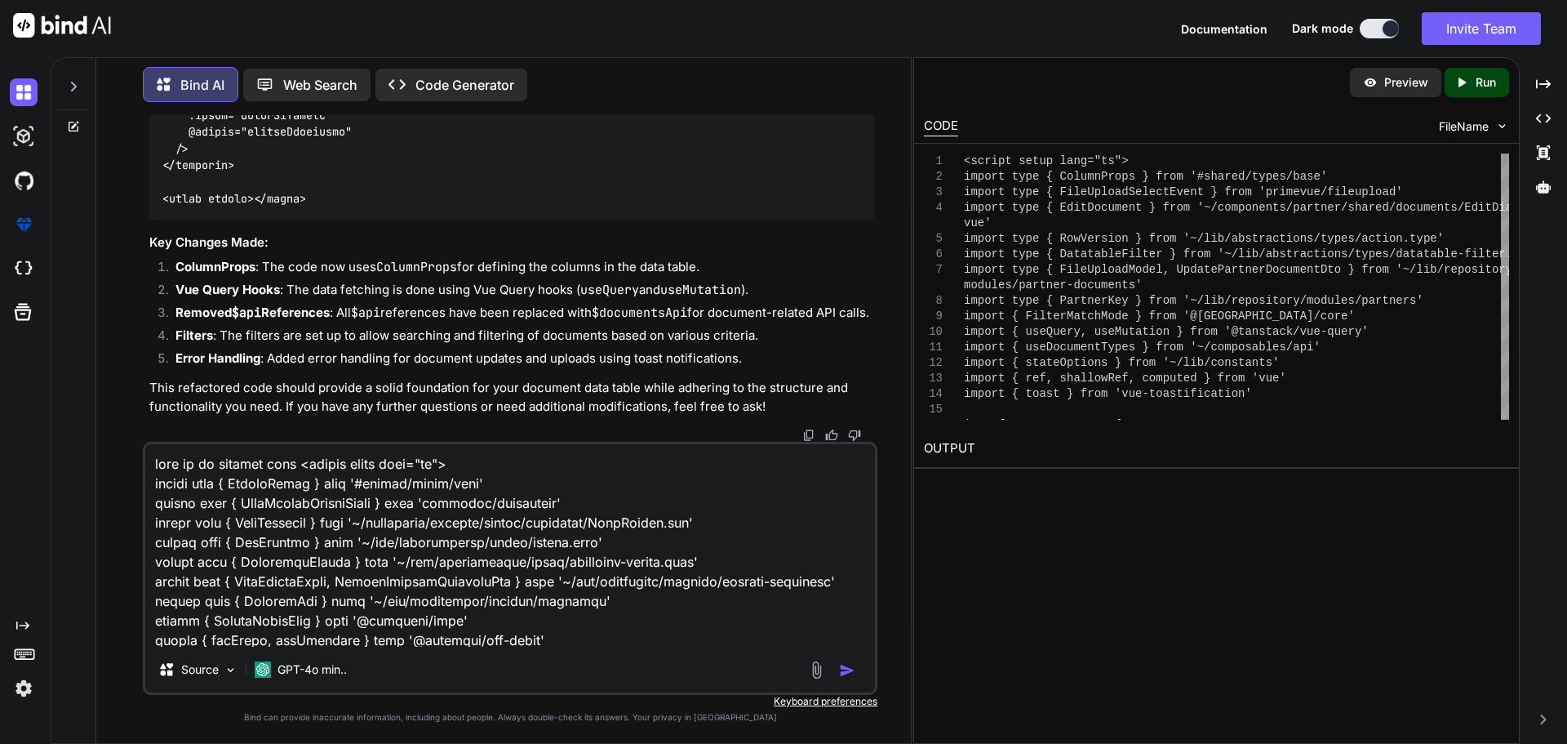
scroll to position [7408, 0]
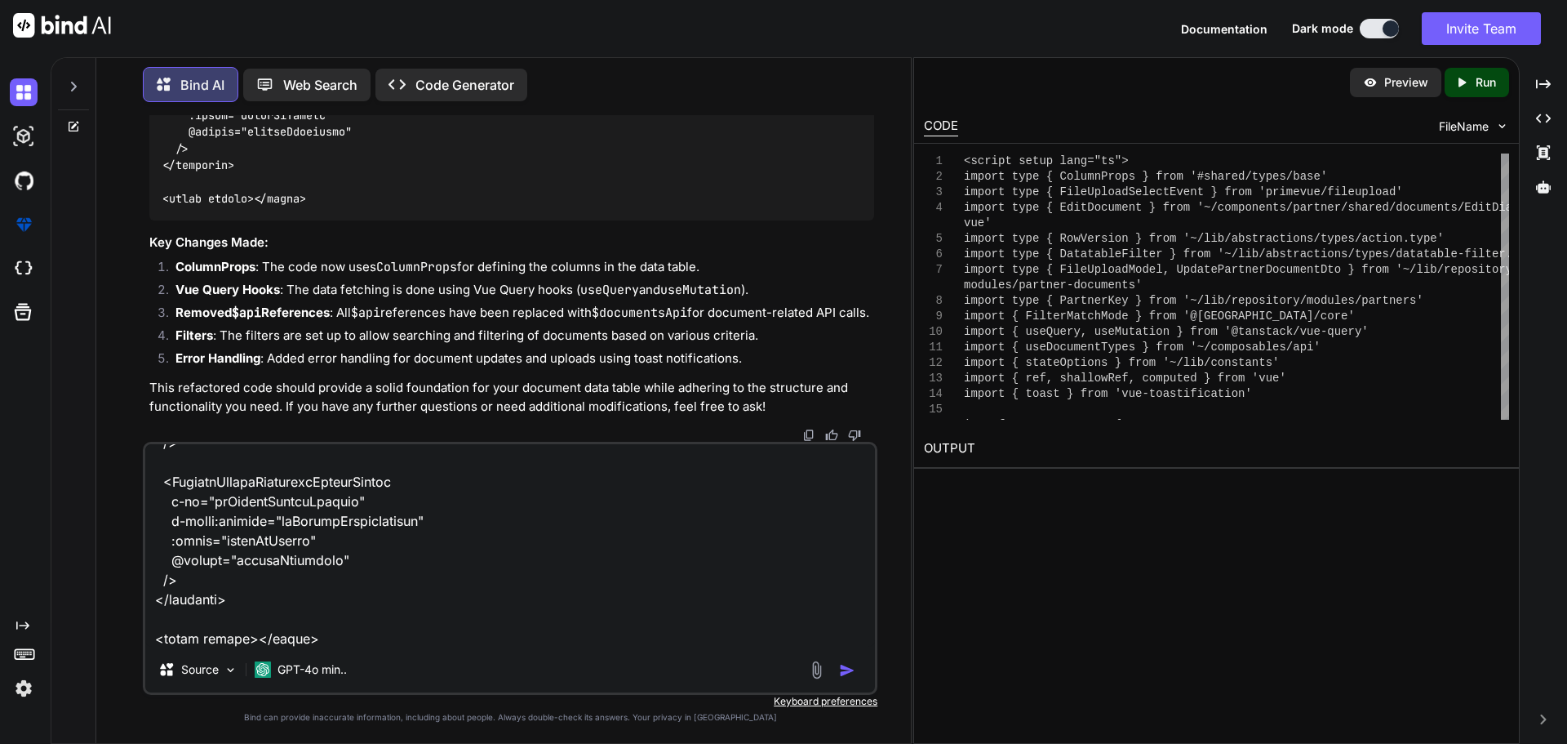
click at [323, 640] on textarea at bounding box center [510, 545] width 730 height 202
paste textarea "const columns: ColumnProps[] = [ { order: 0, field: '[DOMAIN_NAME]', header: 'P…"
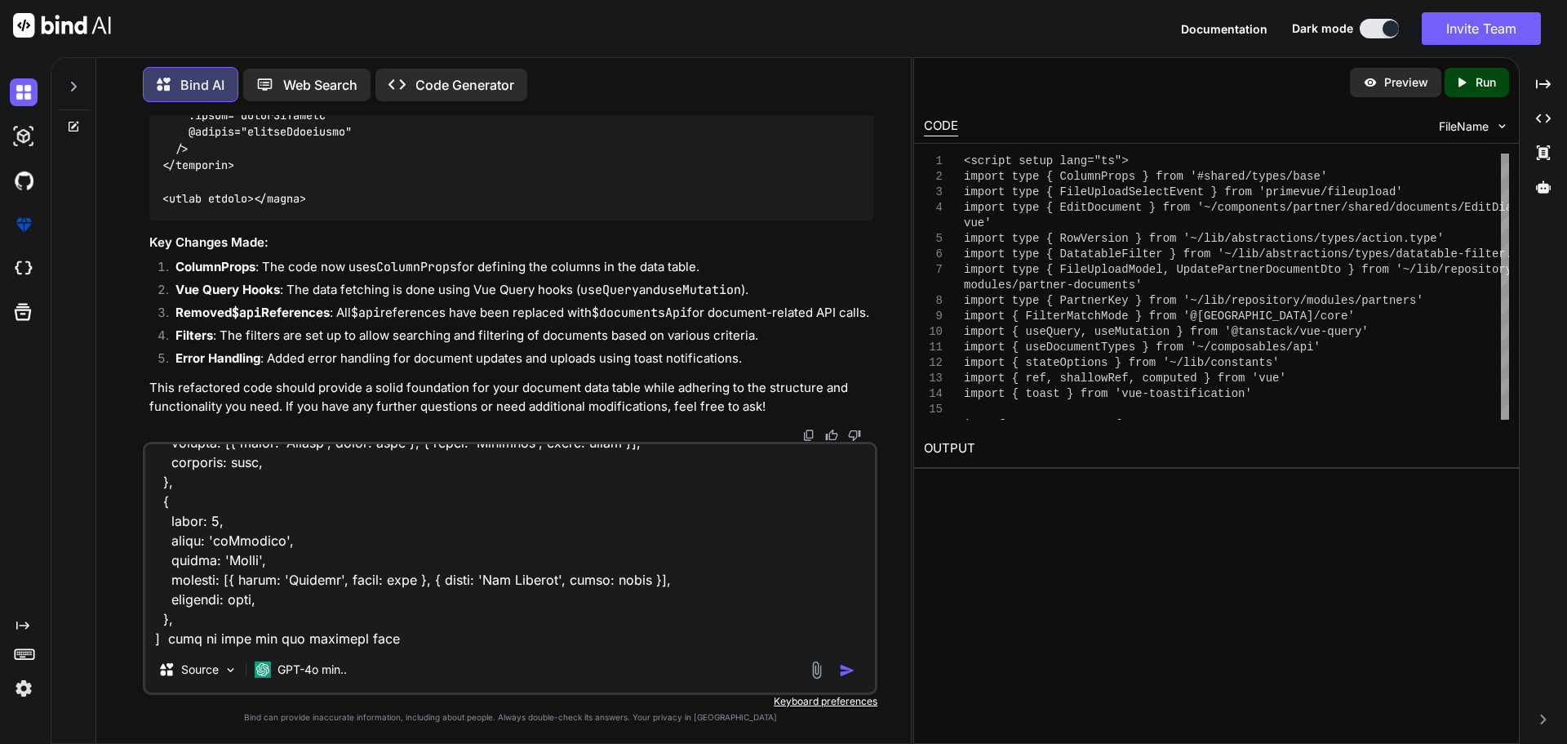
click at [309, 638] on textarea at bounding box center [510, 545] width 730 height 202
click at [235, 639] on textarea at bounding box center [510, 545] width 730 height 202
click at [254, 637] on textarea at bounding box center [510, 545] width 730 height 202
click at [258, 636] on textarea at bounding box center [510, 545] width 730 height 202
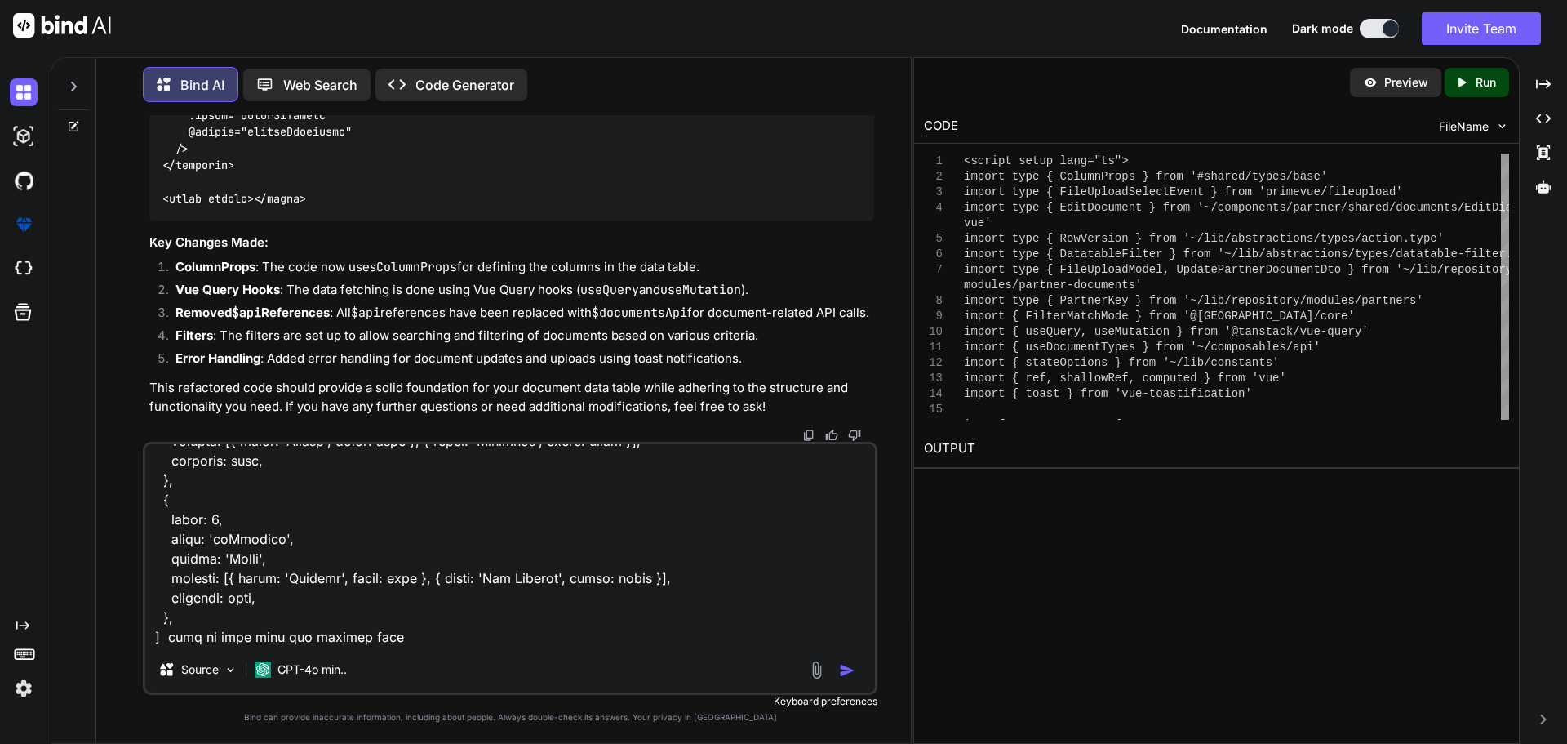
click at [362, 635] on textarea at bounding box center [510, 545] width 730 height 202
click at [389, 633] on textarea at bounding box center [510, 545] width 730 height 202
paste textarea "<script setup lang="ts"> import type { ColumnProps } from '#shared/types/base' …"
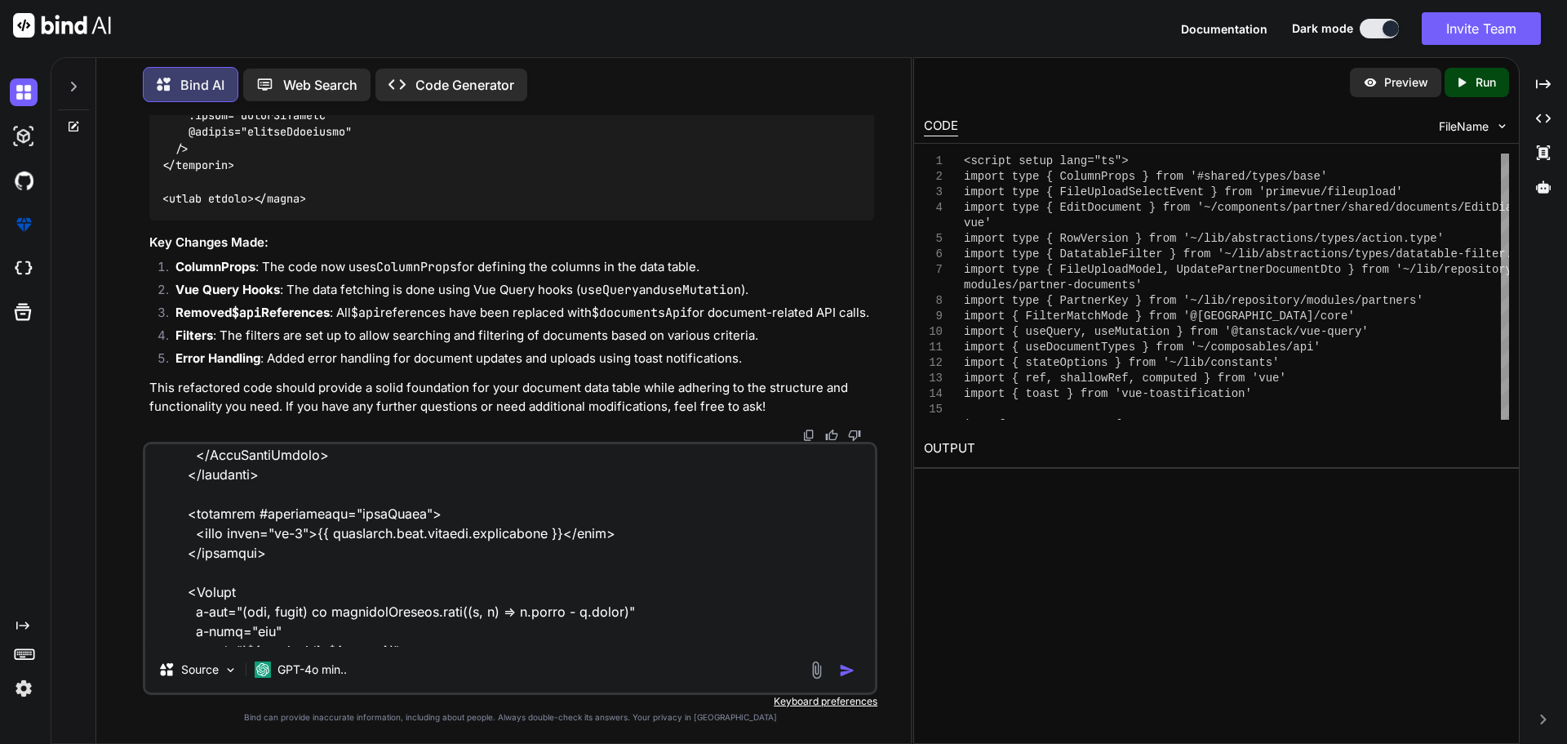
scroll to position [11739, 0]
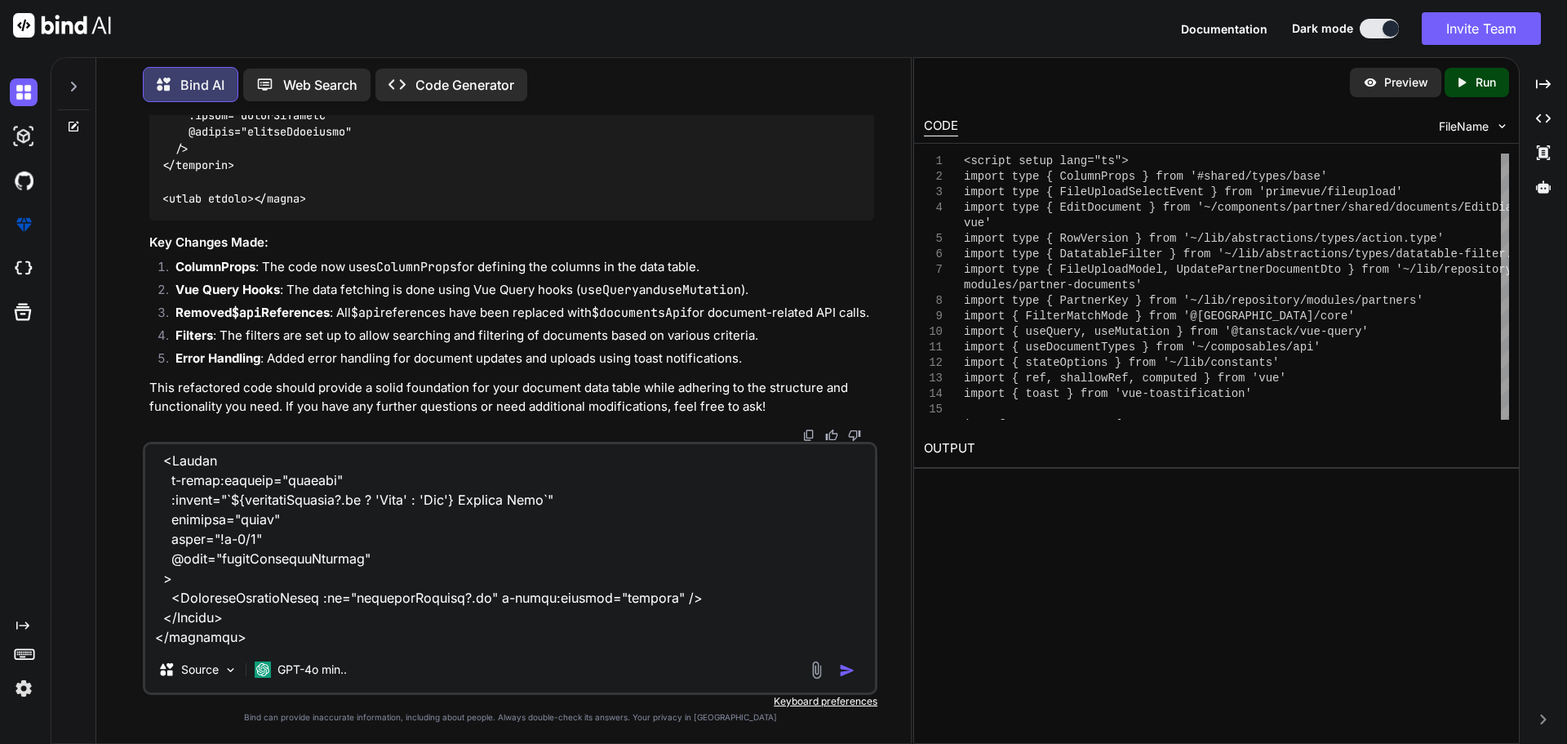
click at [266, 616] on textarea at bounding box center [510, 545] width 730 height 202
paste textarea "<script setup lang="ts"> import type { ColumnProps } from '#shared/types/base' …"
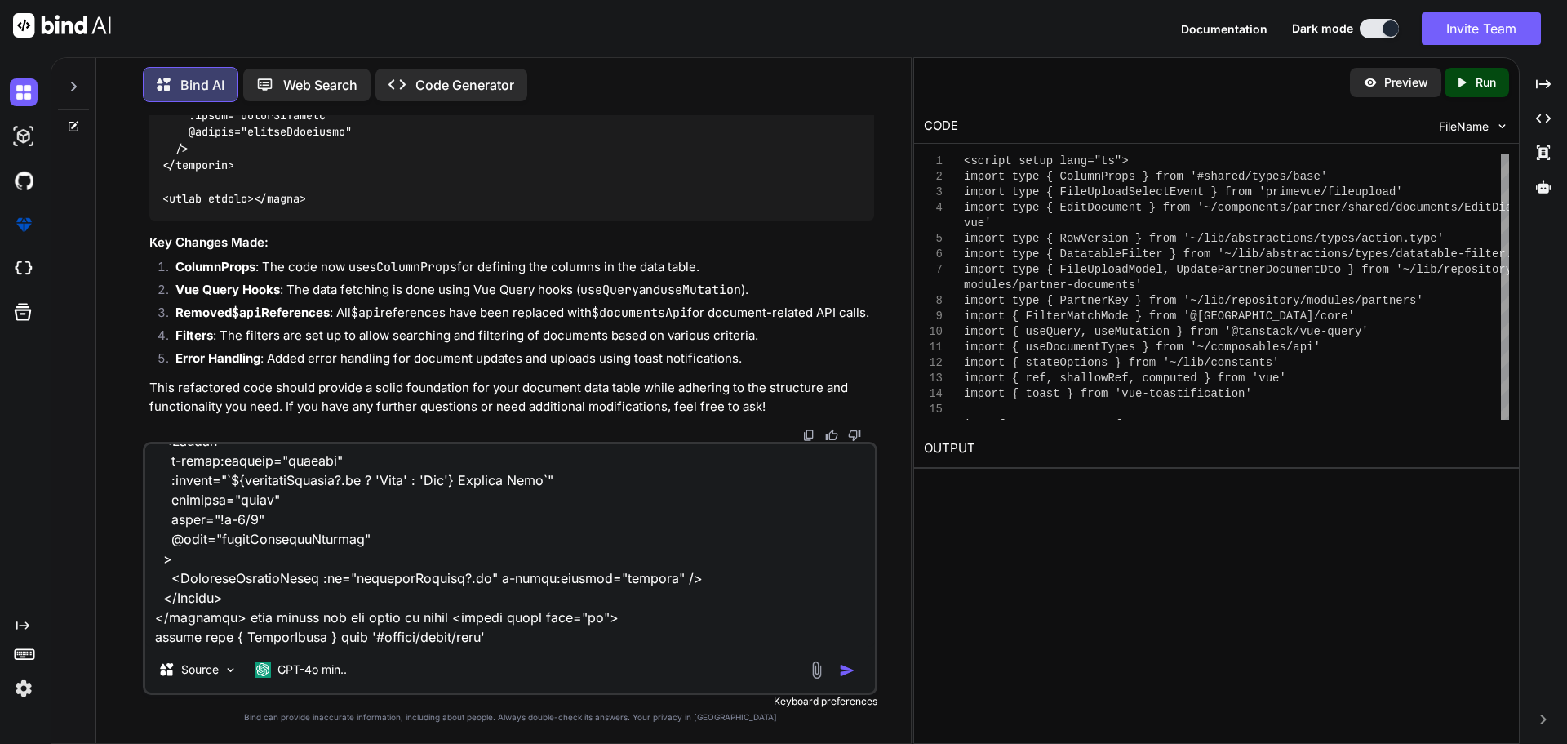
scroll to position [19300, 0]
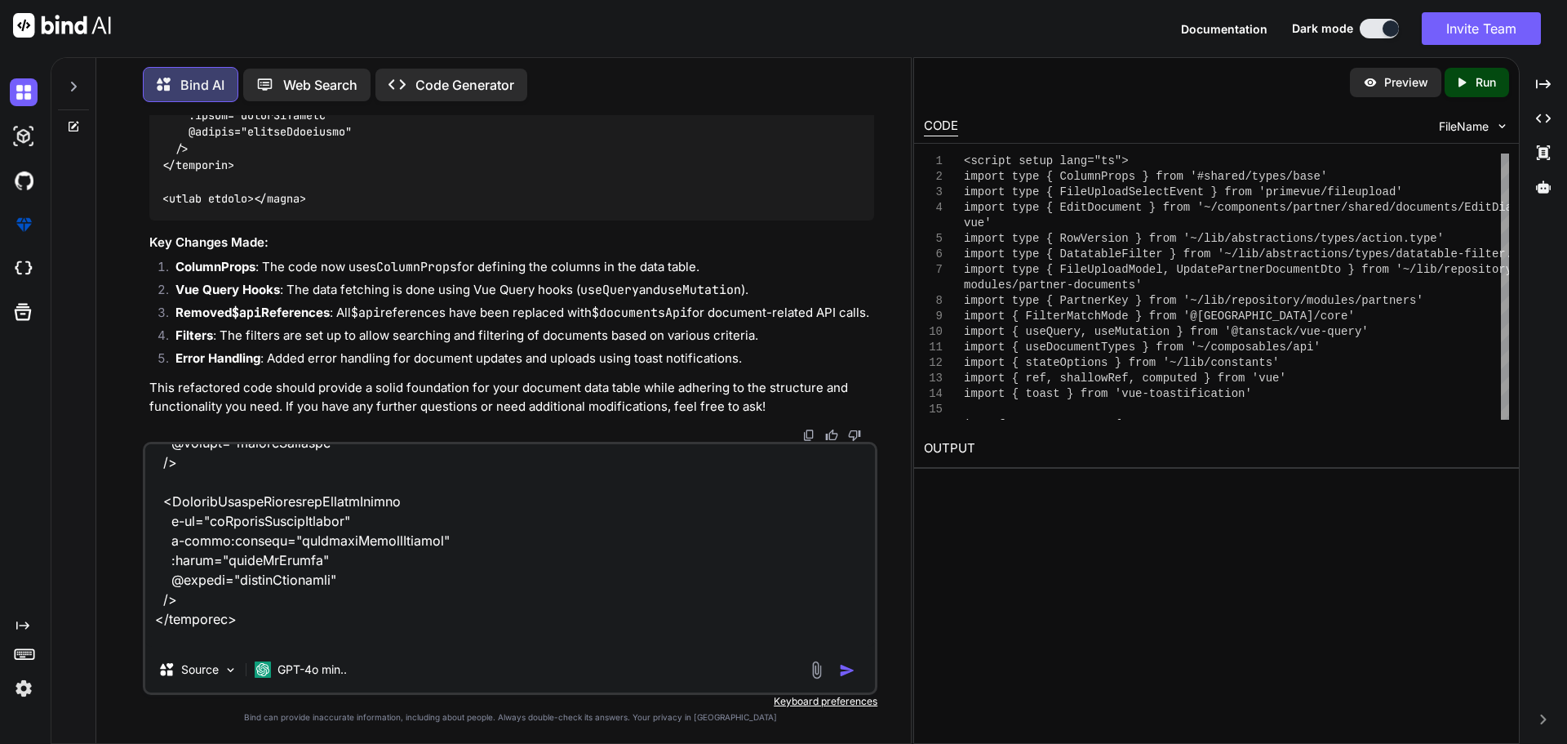
drag, startPoint x: 323, startPoint y: 634, endPoint x: 336, endPoint y: 629, distance: 13.9
click at [324, 633] on textarea at bounding box center [510, 545] width 730 height 202
paste textarea "const columns: ColumnProps[]"
type textarea "here is my updated code <script setup lang="ts"> import type { ColumnProps } fr…"
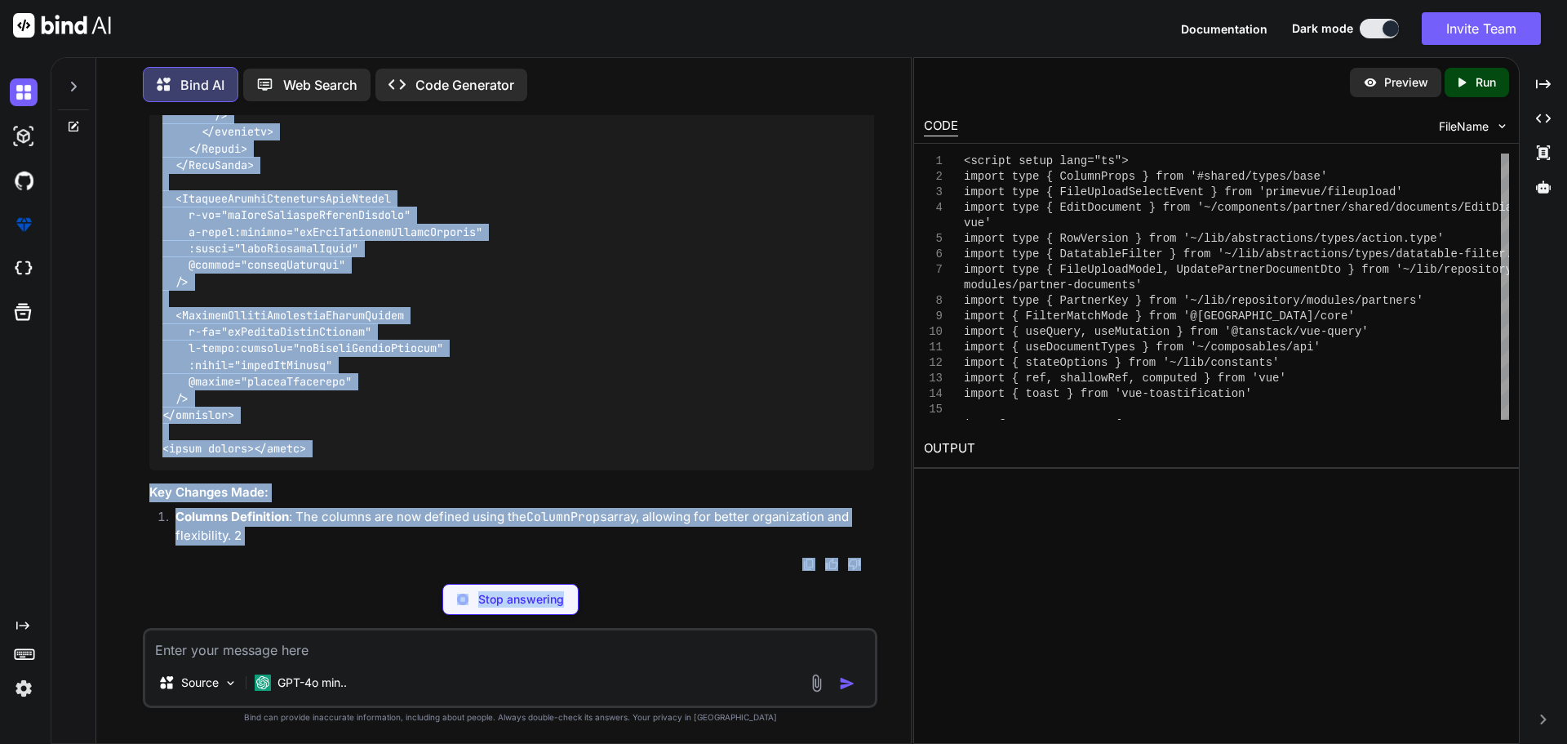
scroll to position [61466, 0]
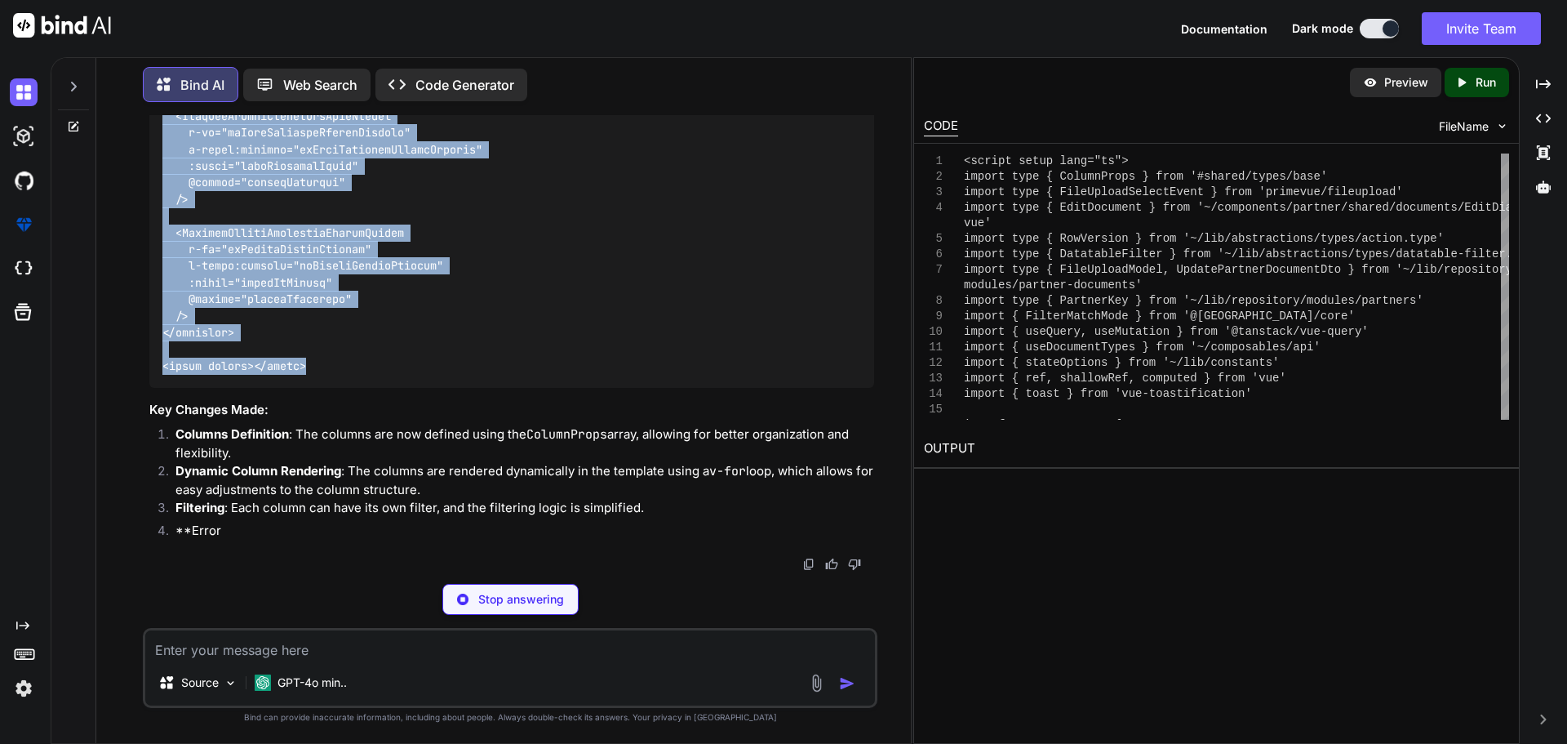
drag, startPoint x: 164, startPoint y: 364, endPoint x: 342, endPoint y: 416, distance: 185.2
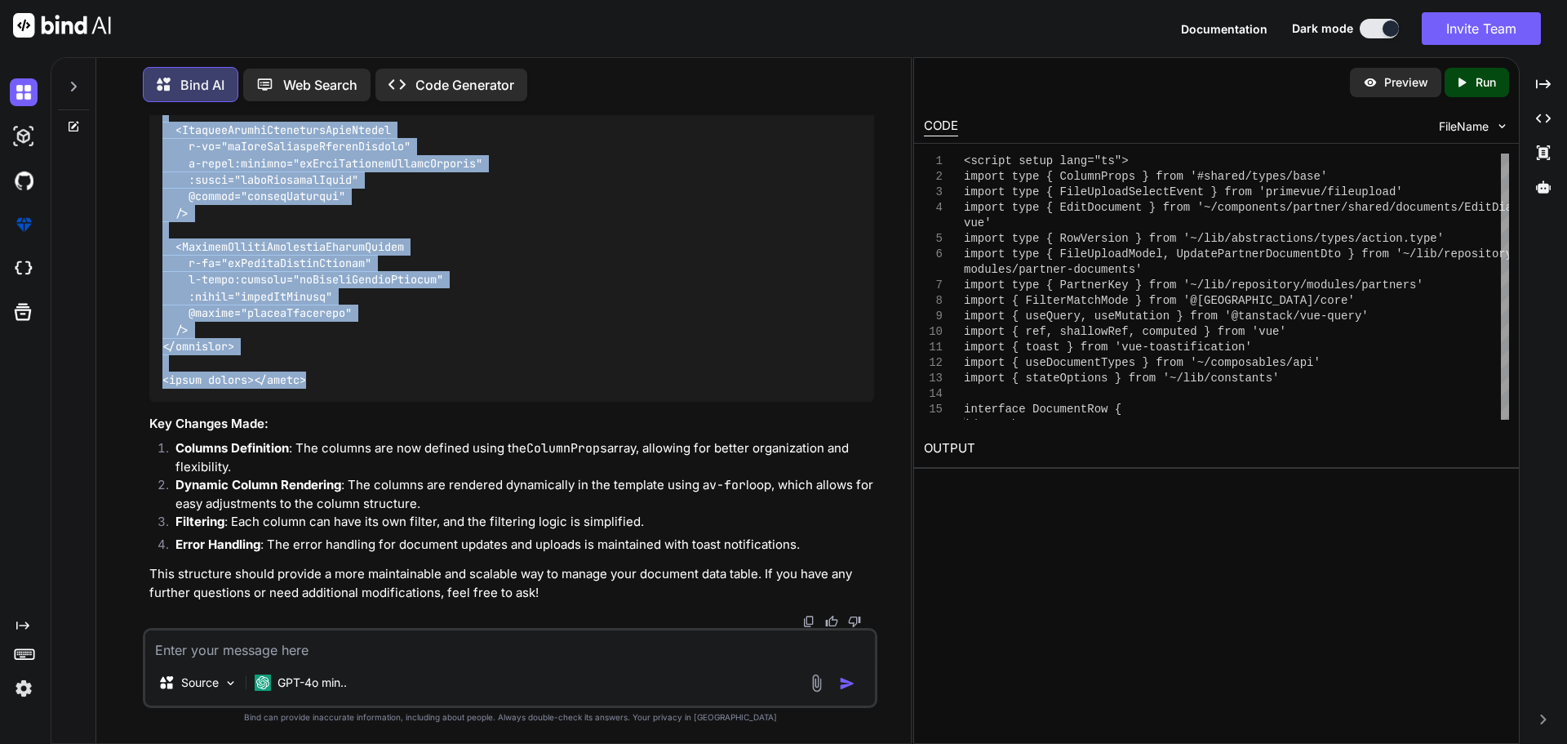
copy code "<script setup lang="ts"> import type { ColumnProps } from '#shared/types/base' …"
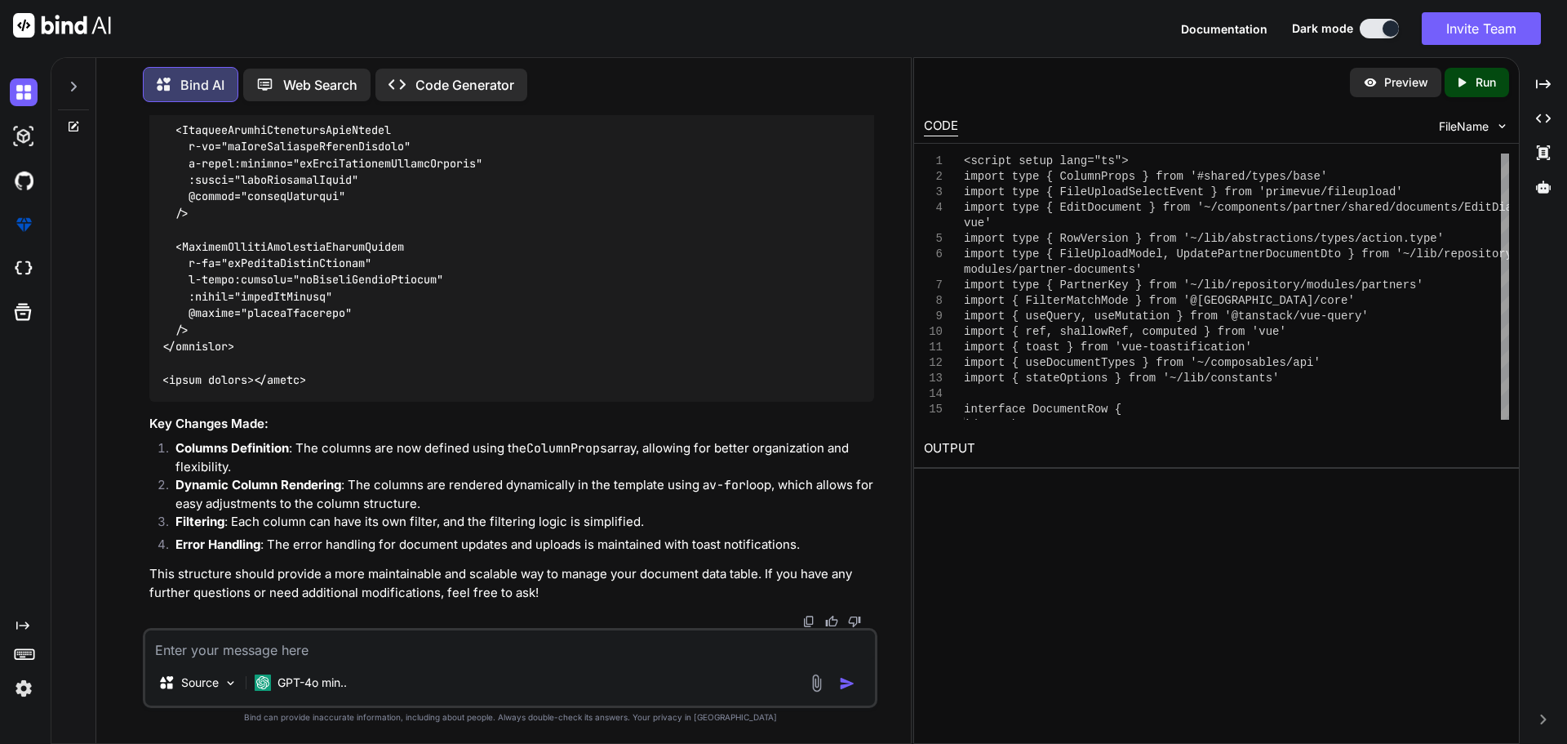
click at [314, 646] on textarea at bounding box center [510, 644] width 730 height 29
paste textarea "export function useGetFeatureFlags( pageIndex: MaybeRefOrGetter<number>, pageSi…"
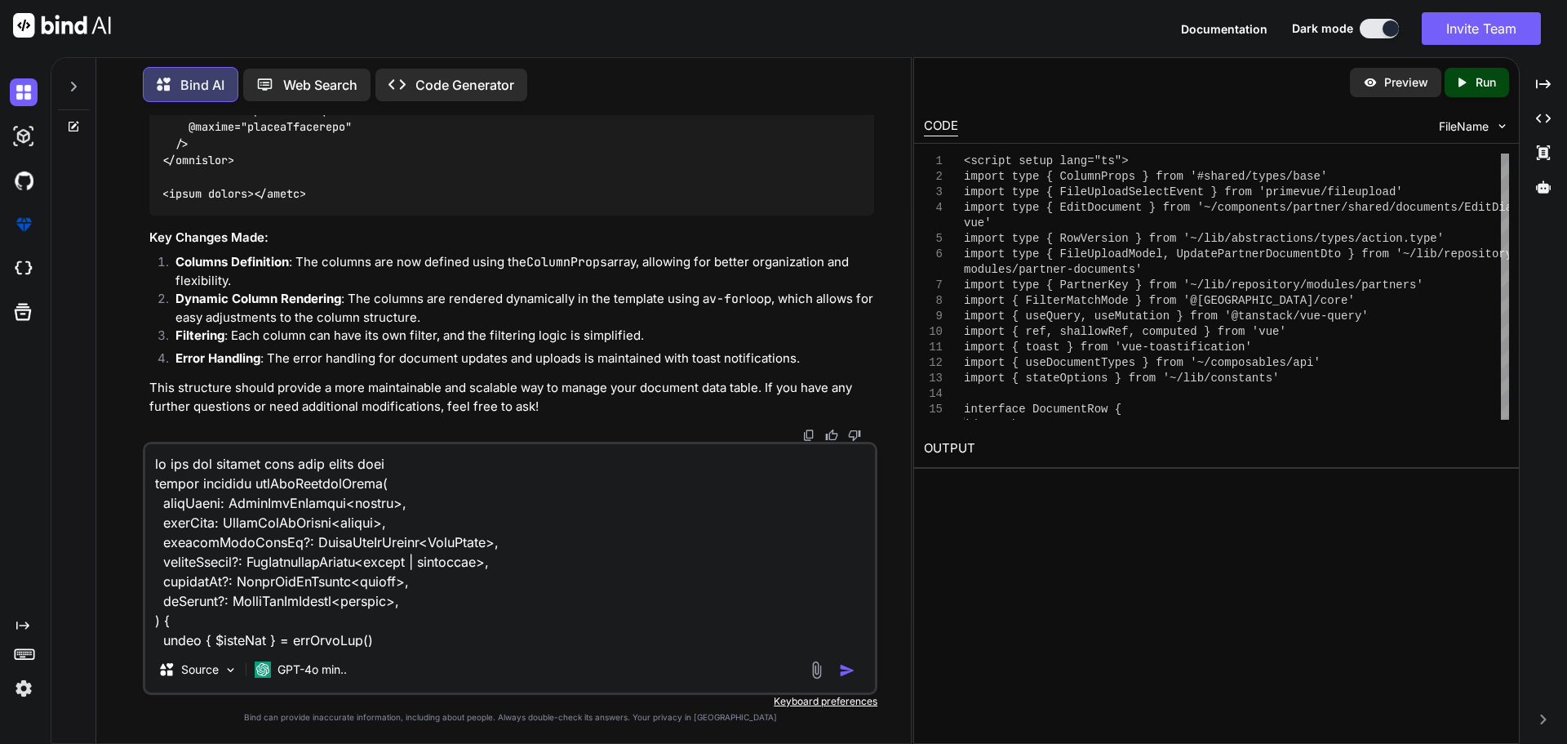
scroll to position [589, 0]
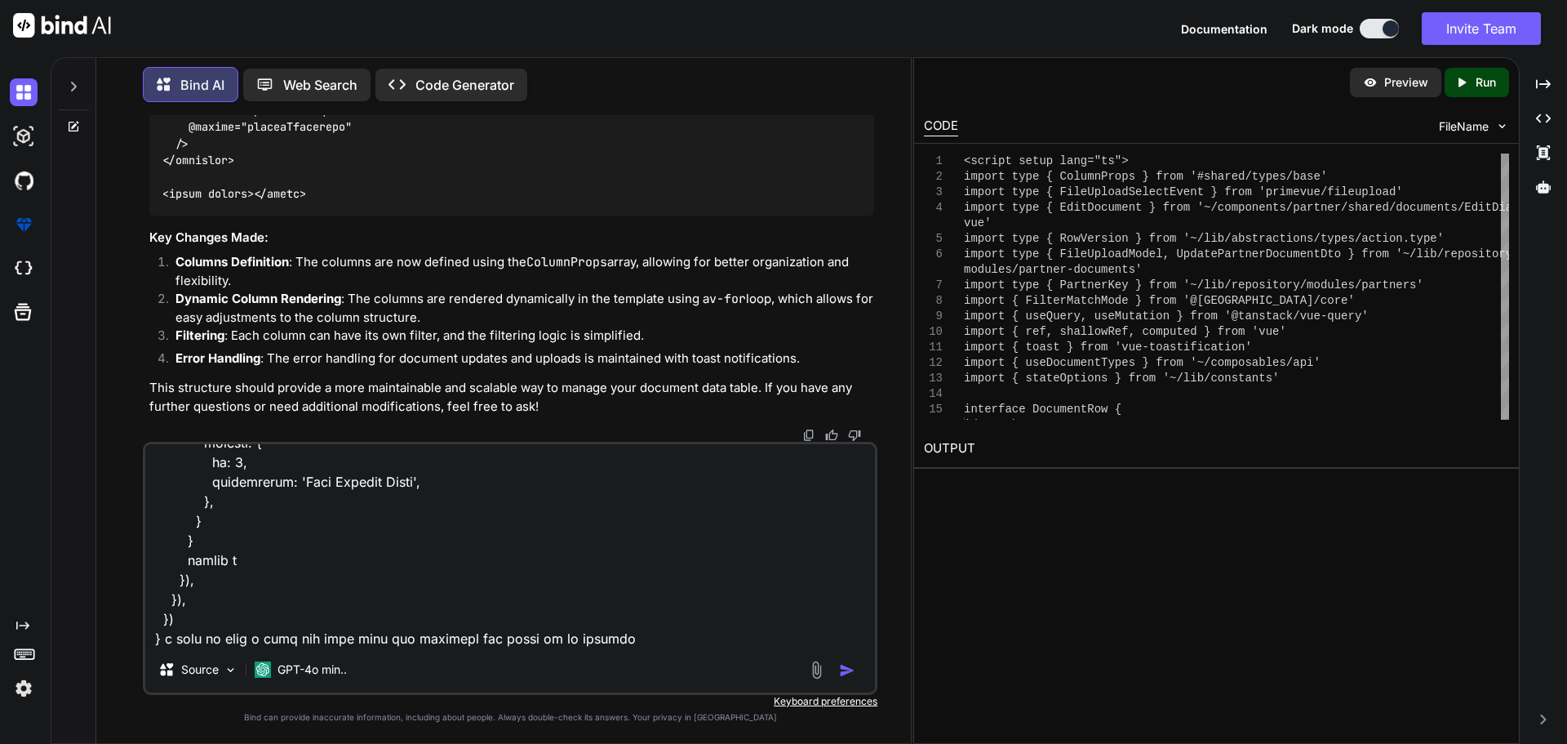
click at [644, 638] on textarea at bounding box center [510, 545] width 730 height 202
paste textarea "GET /api/v1/Documents Retrieves a paged list of documents based on the provided…"
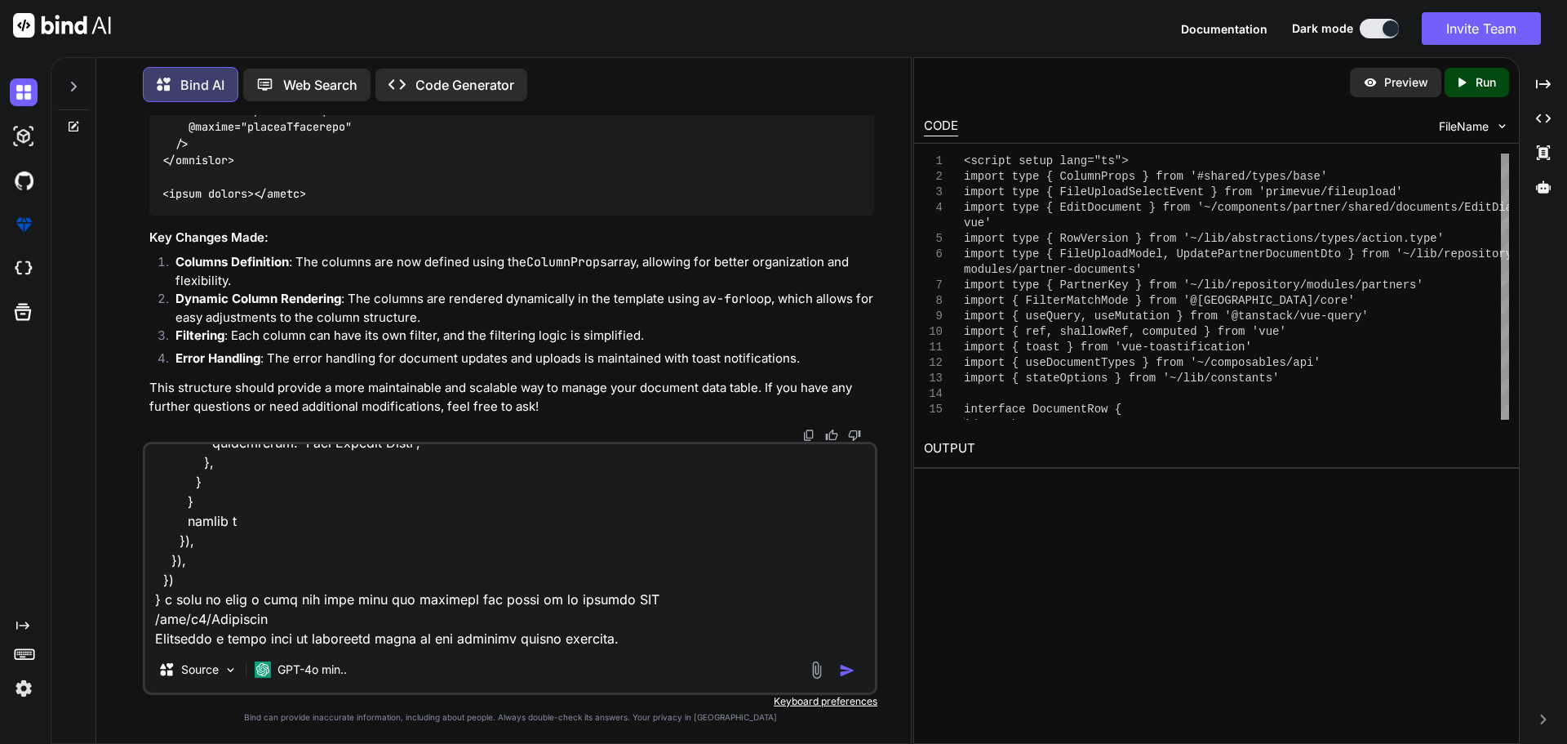
click at [642, 641] on textarea at bounding box center [510, 545] width 730 height 202
paste textarea "{ "data": [ { "id": 0, "name": "string", "isDeleted": true, "types": [ "Unknown…"
type textarea "to get the feature flag they using this export function useGetFeatureFlags( pag…"
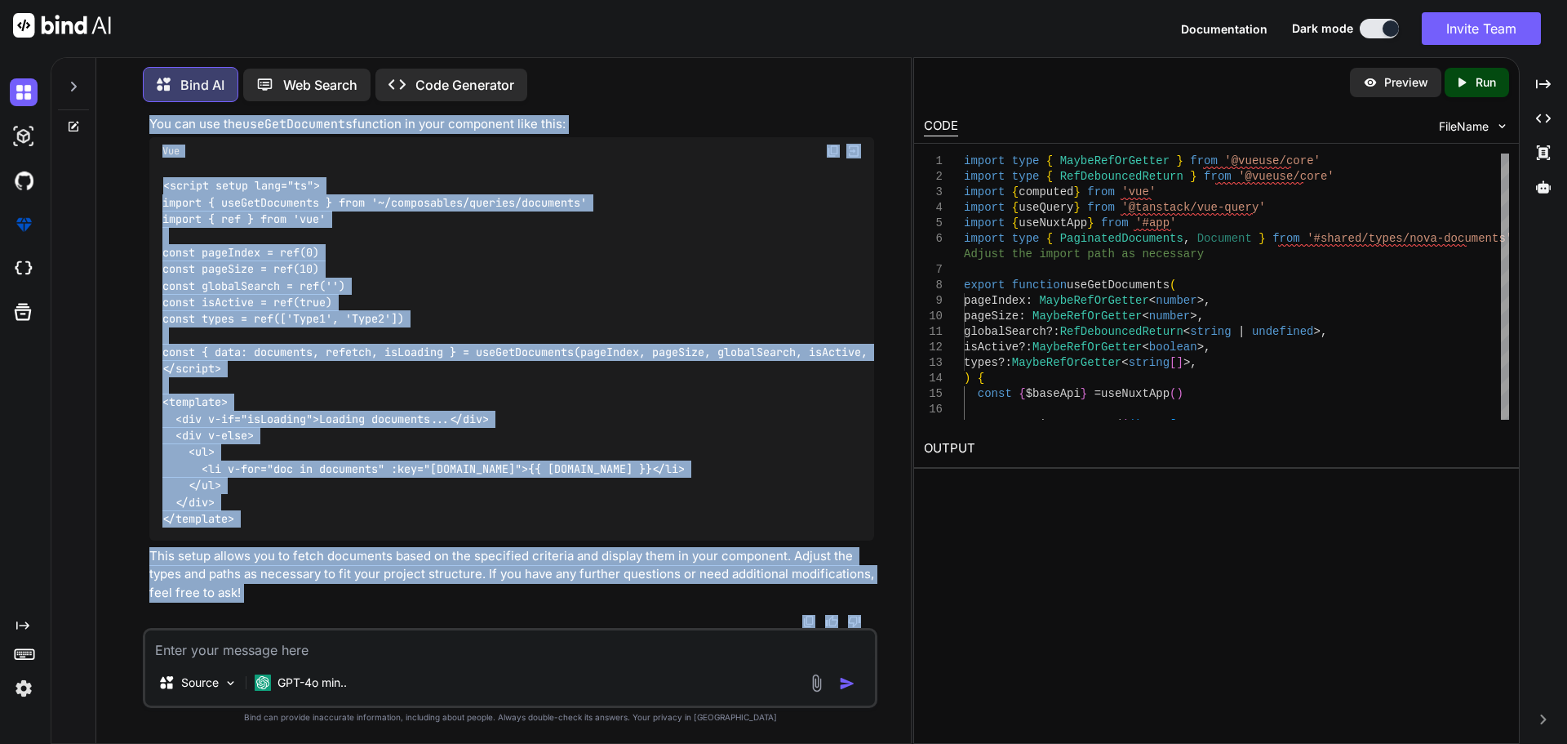
scroll to position [63155, 0]
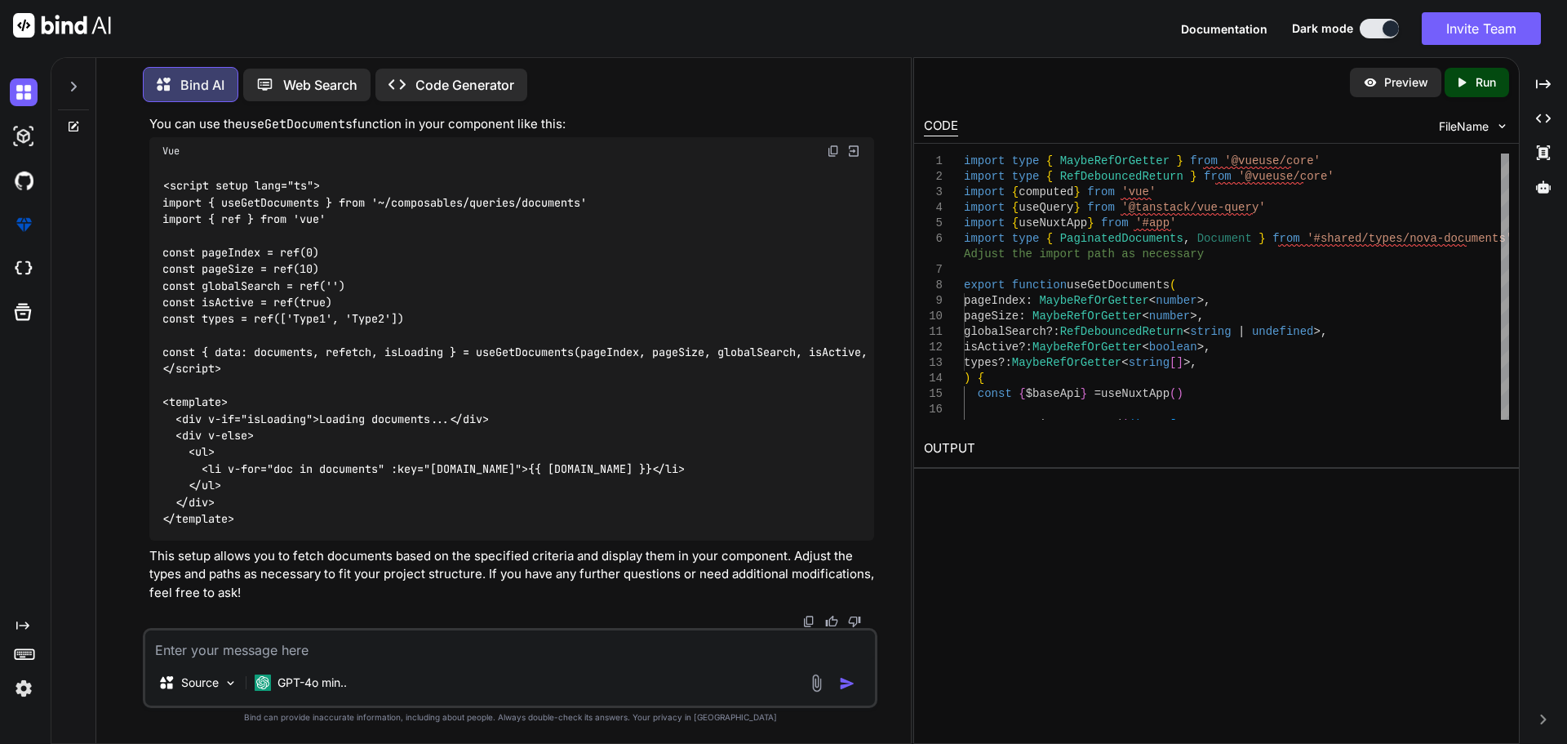
drag, startPoint x: 165, startPoint y: 163, endPoint x: 240, endPoint y: 149, distance: 76.5
copy code "export function useGetDocuments ( pageIndex : MaybeRefOrGetter < number >, page…"
